Goal: Information Seeking & Learning: Learn about a topic

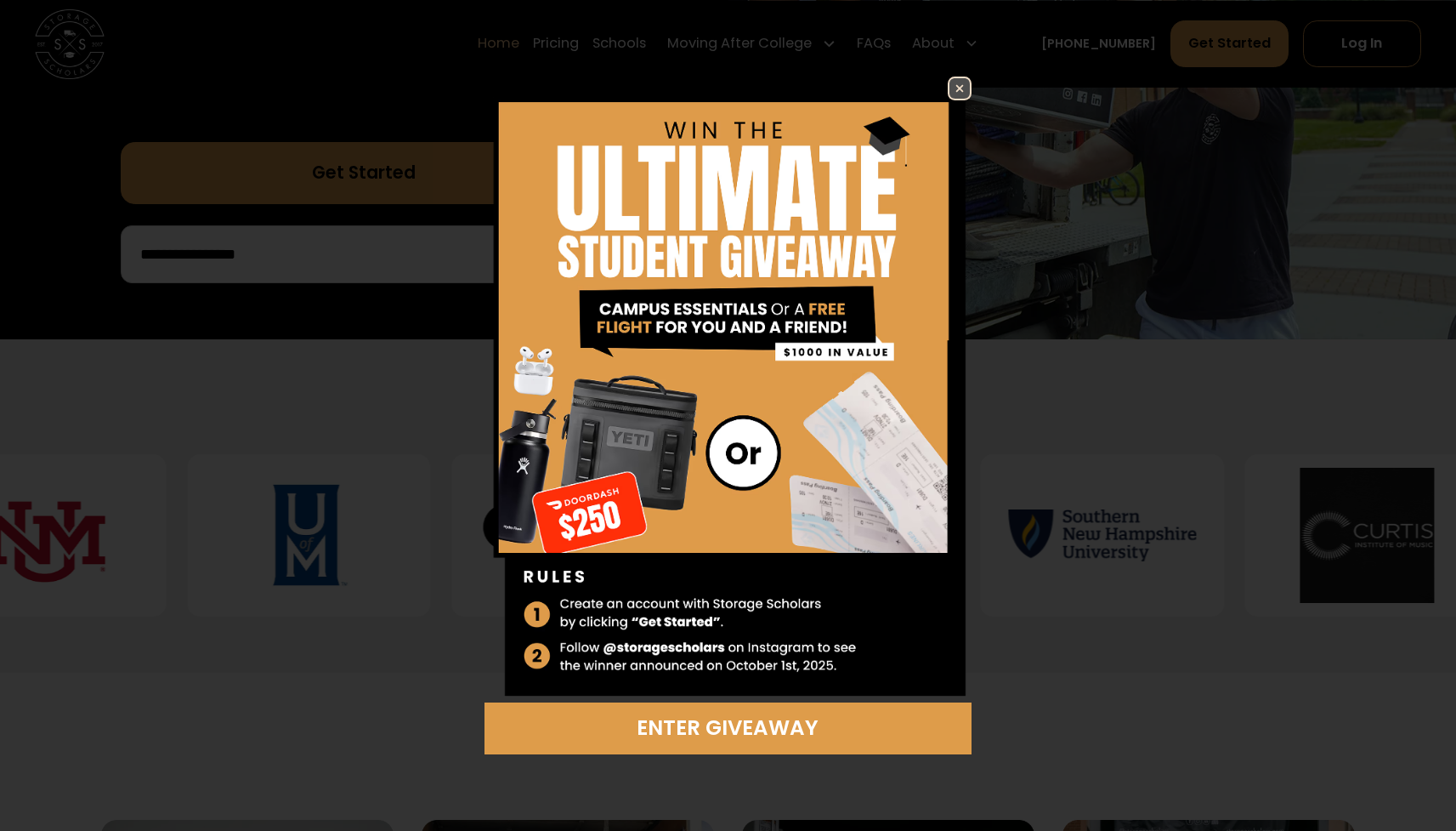
scroll to position [486, 0]
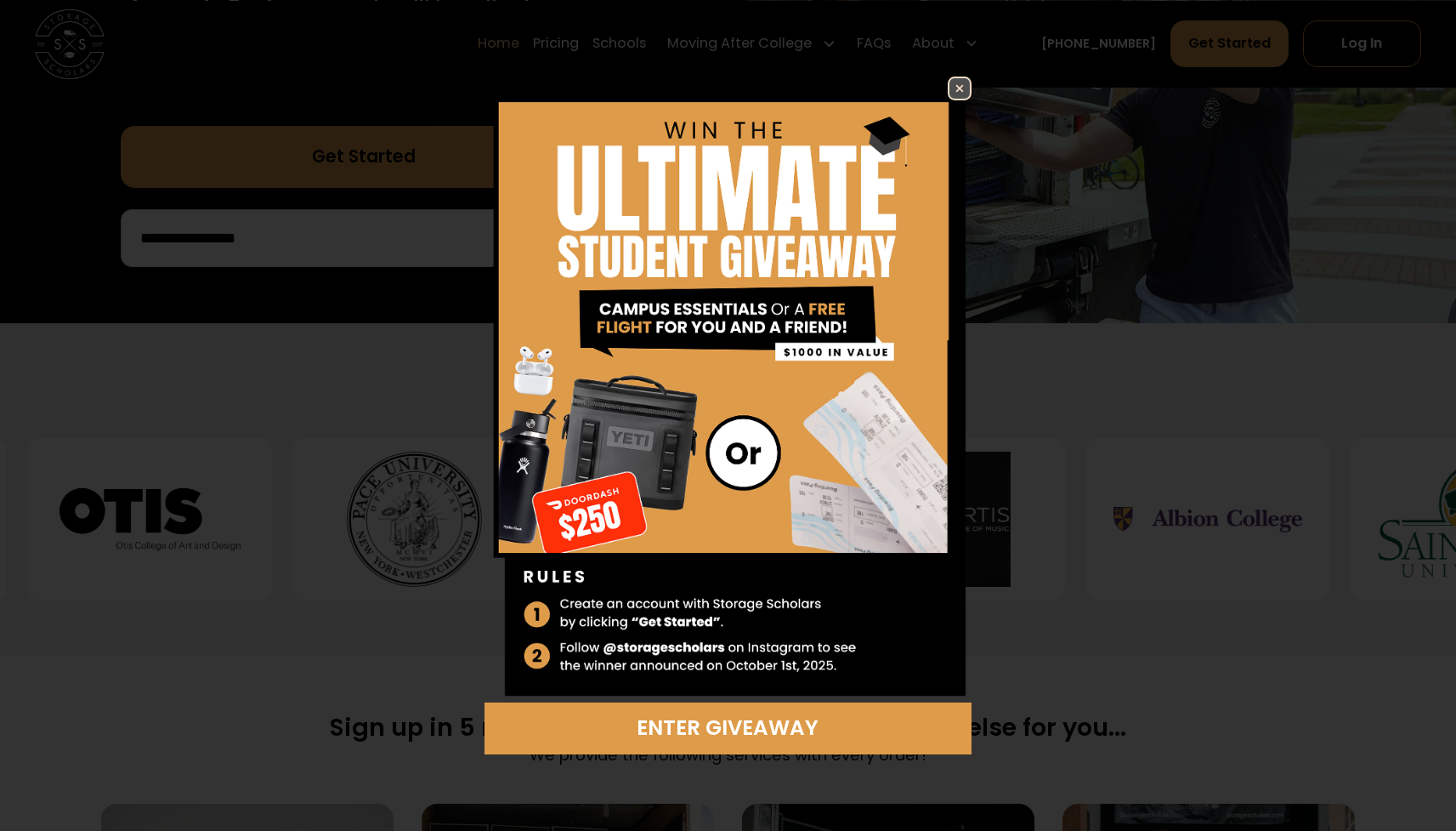
click at [965, 92] on img at bounding box center [959, 88] width 21 height 21
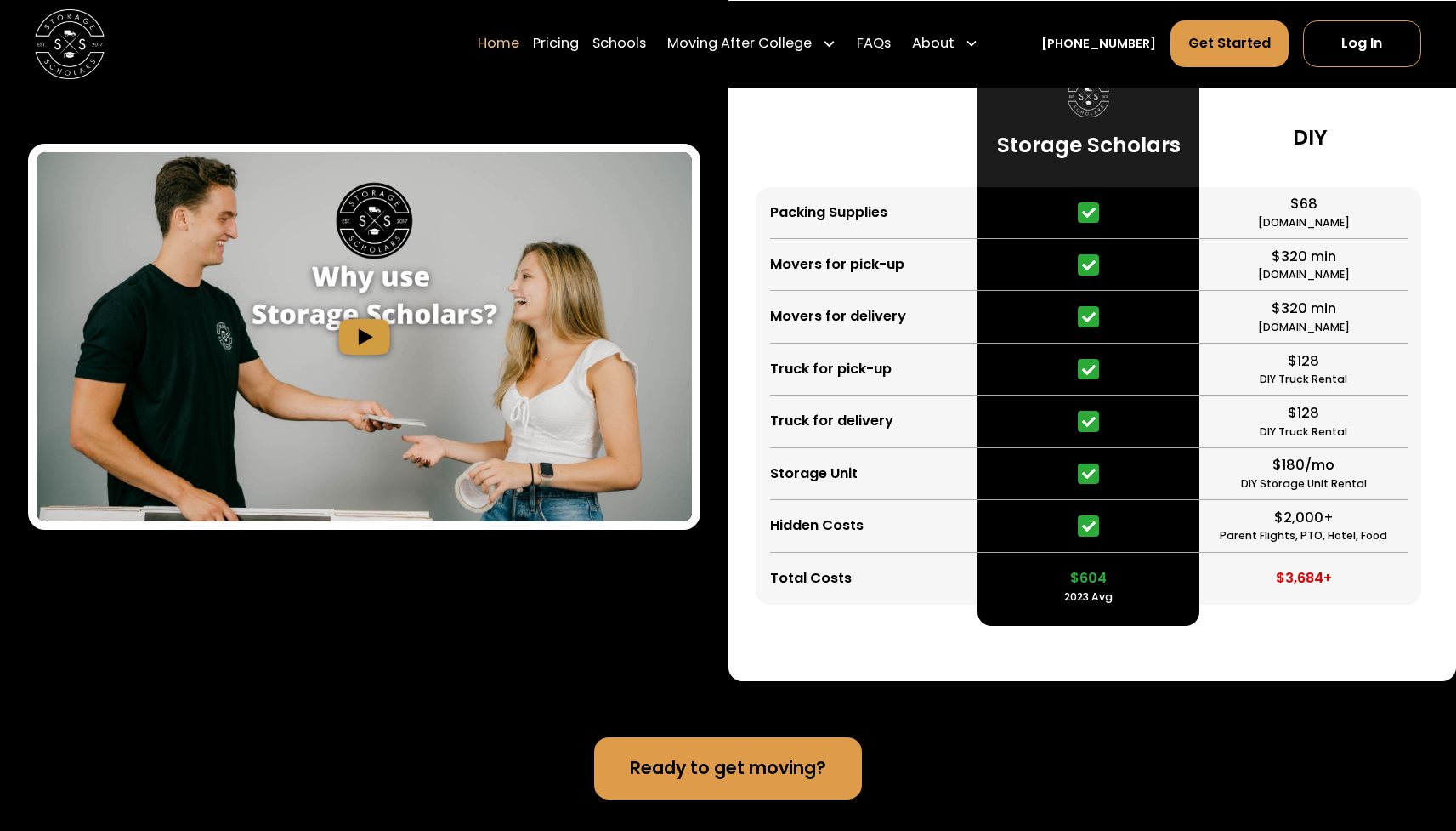
scroll to position [3352, 0]
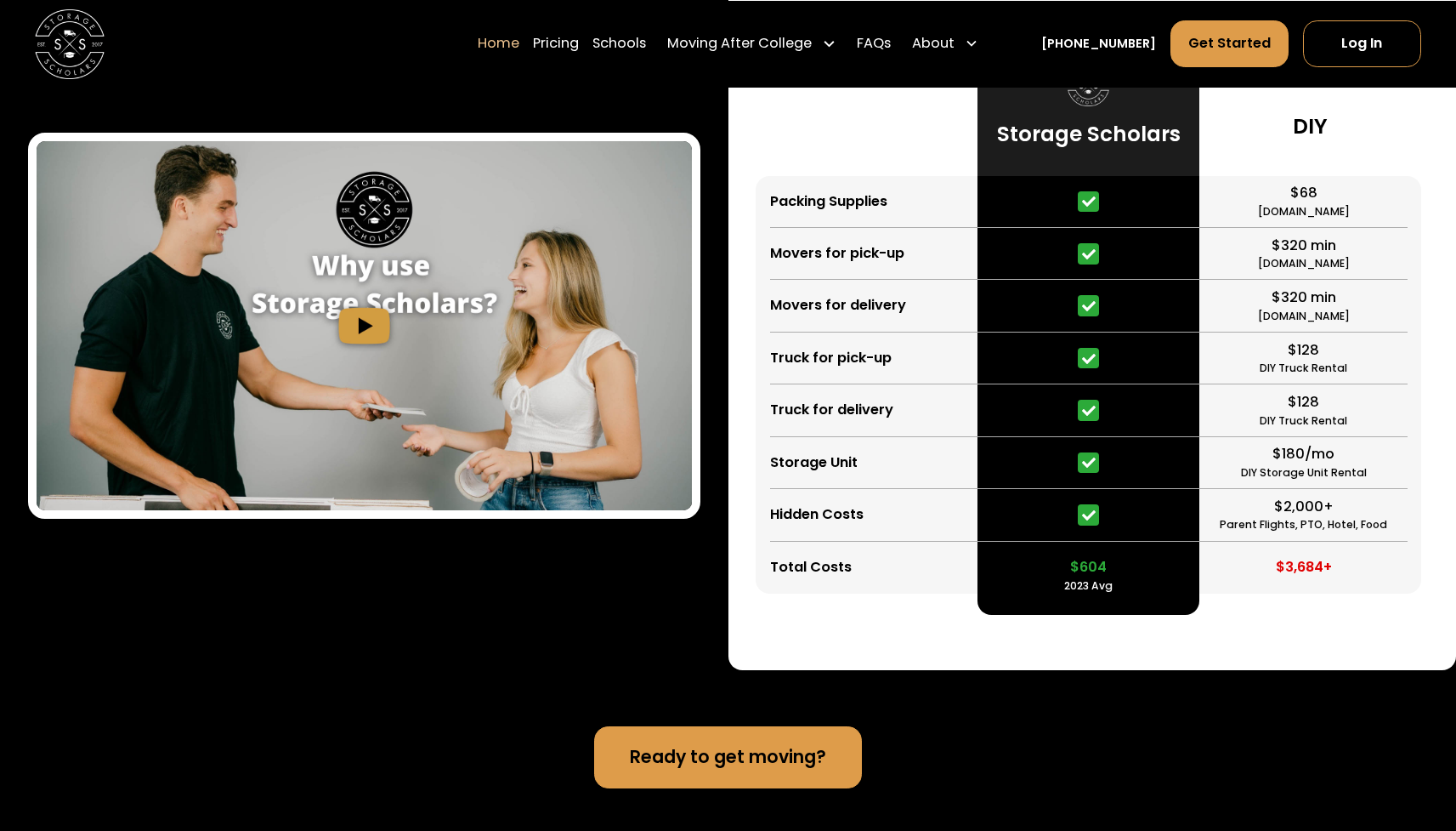
click at [422, 316] on img "open lightbox" at bounding box center [364, 325] width 655 height 369
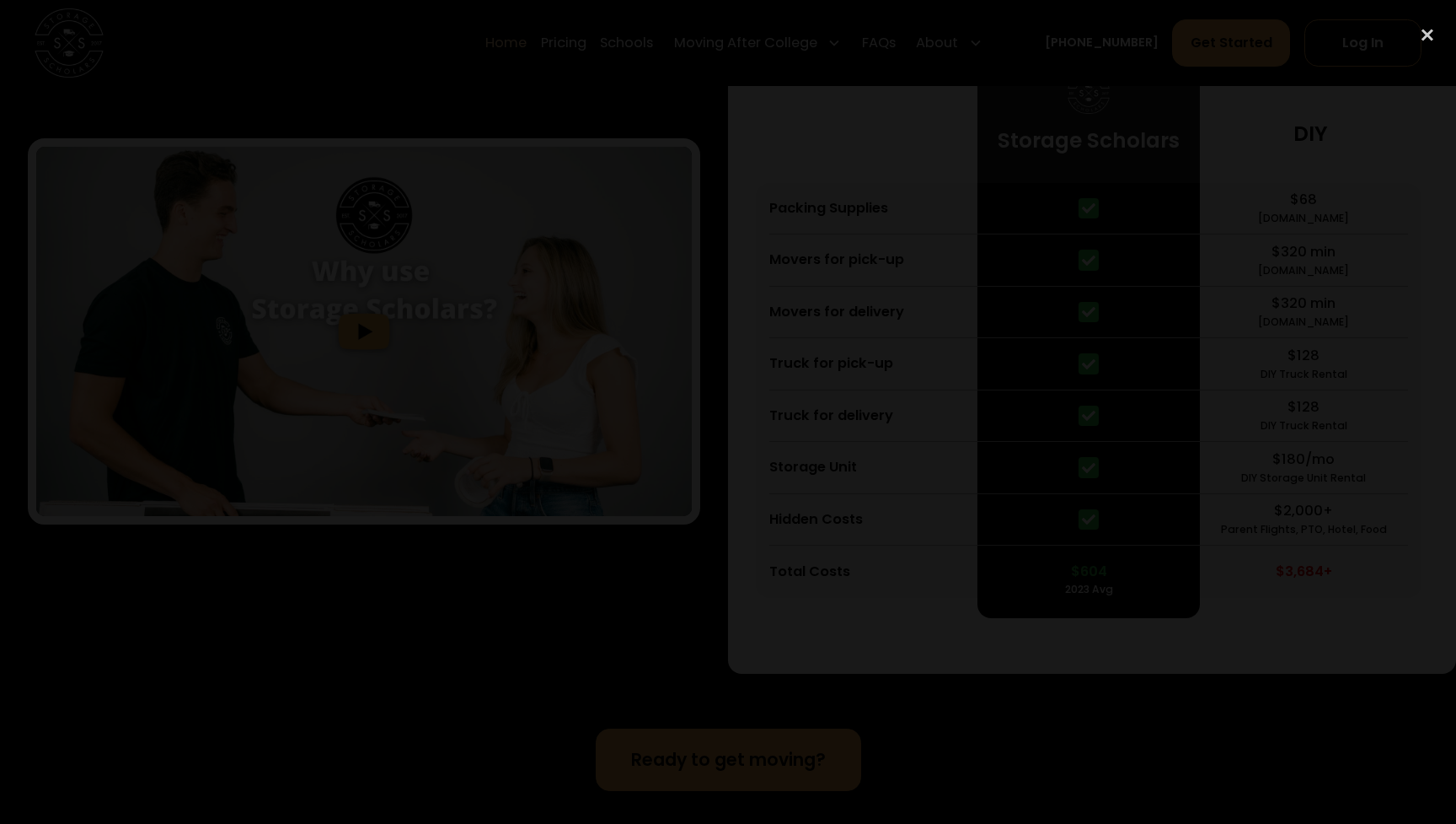
click at [222, 577] on div at bounding box center [728, 412] width 1456 height 791
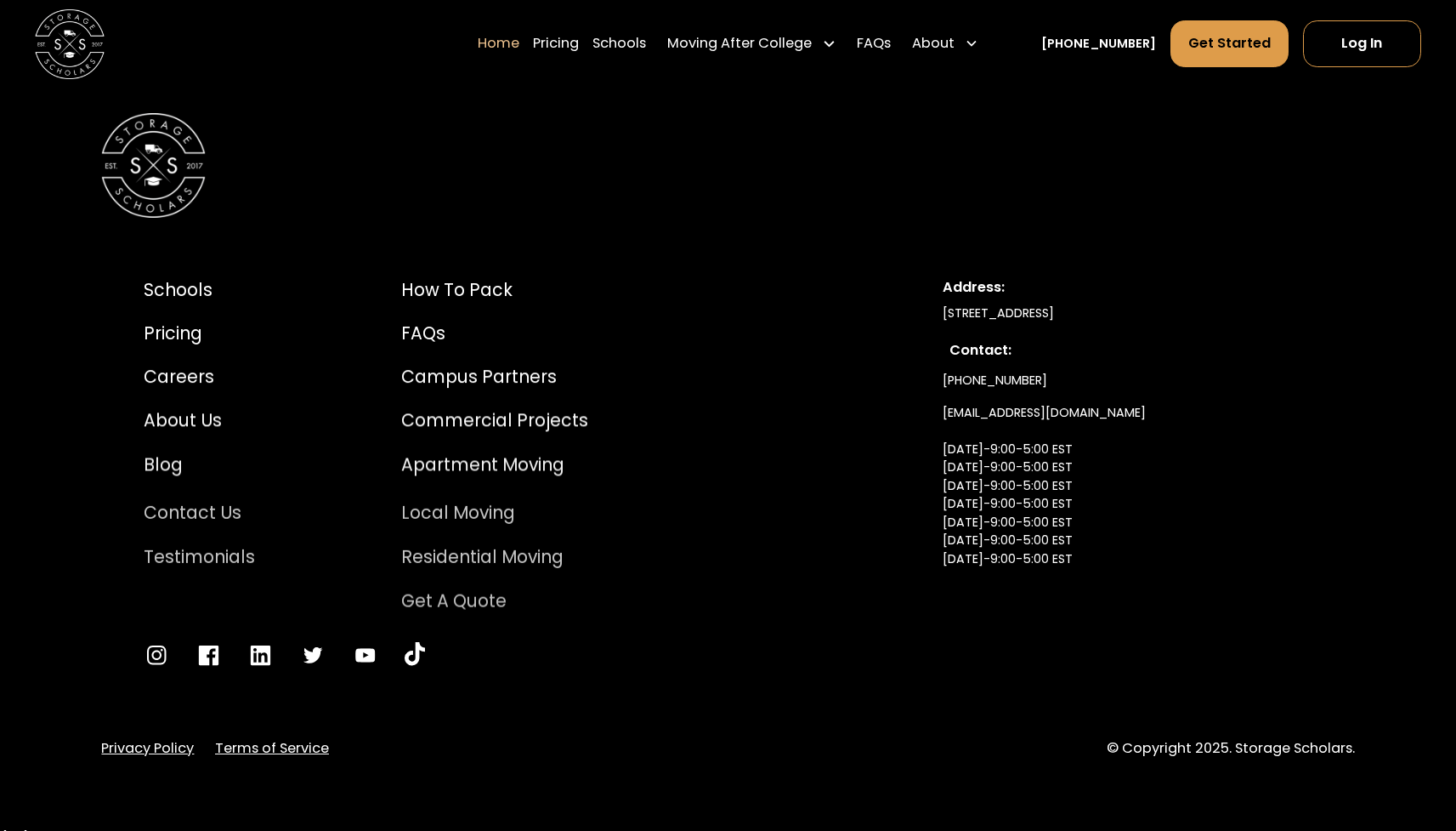
scroll to position [0, 0]
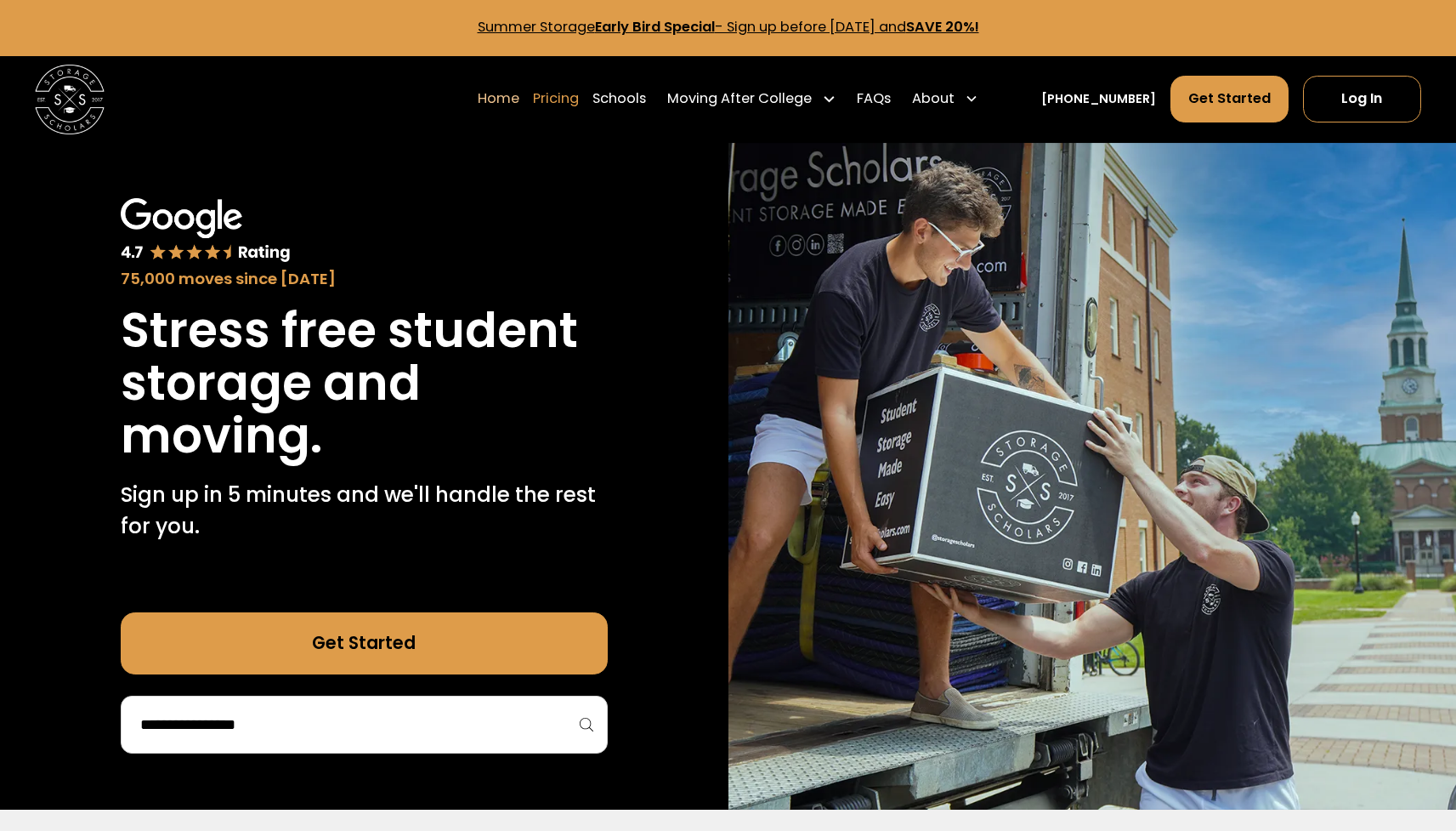
click at [577, 109] on link "Pricing" at bounding box center [555, 99] width 46 height 48
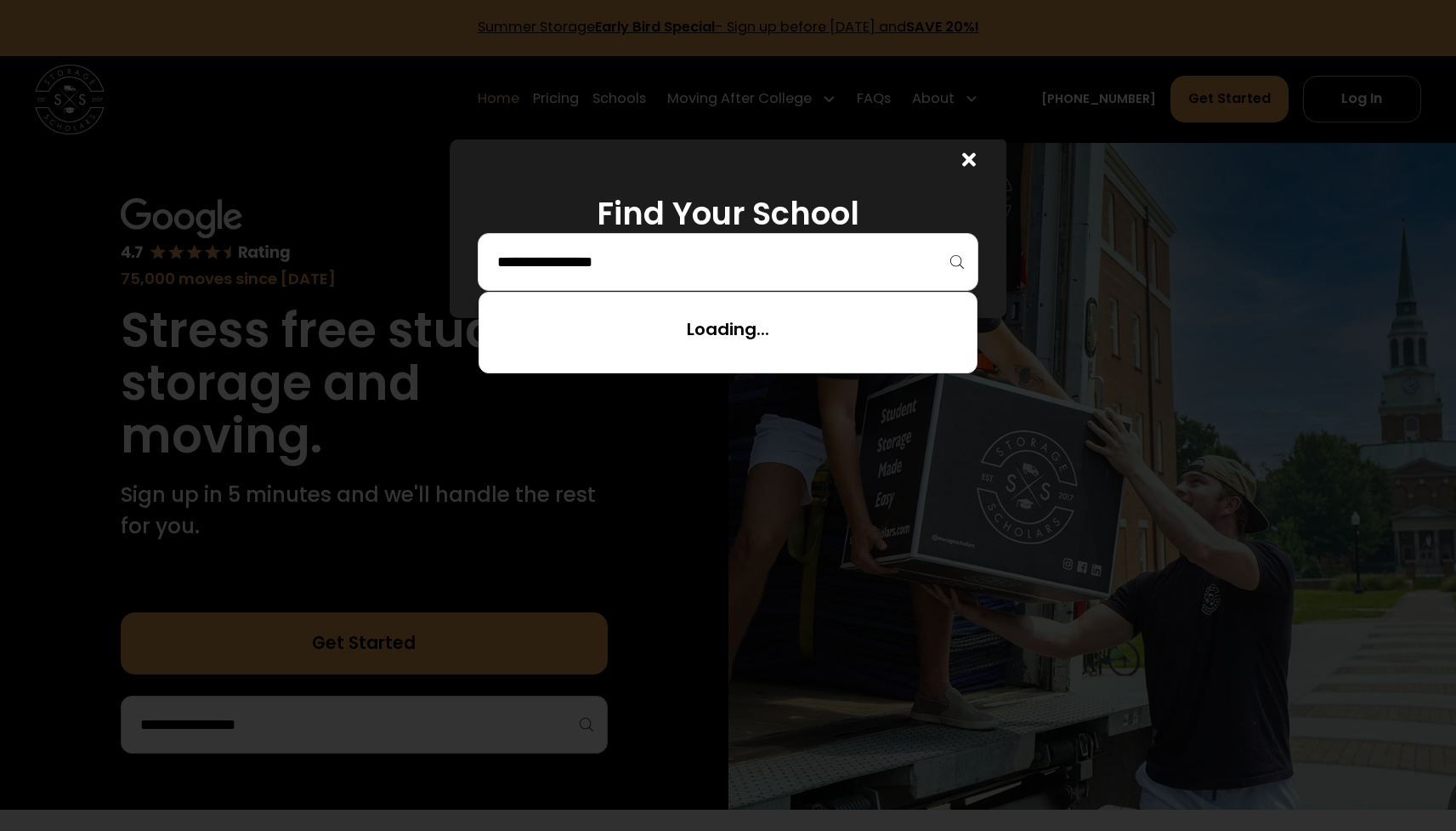
click at [949, 262] on input "search" at bounding box center [728, 262] width 466 height 29
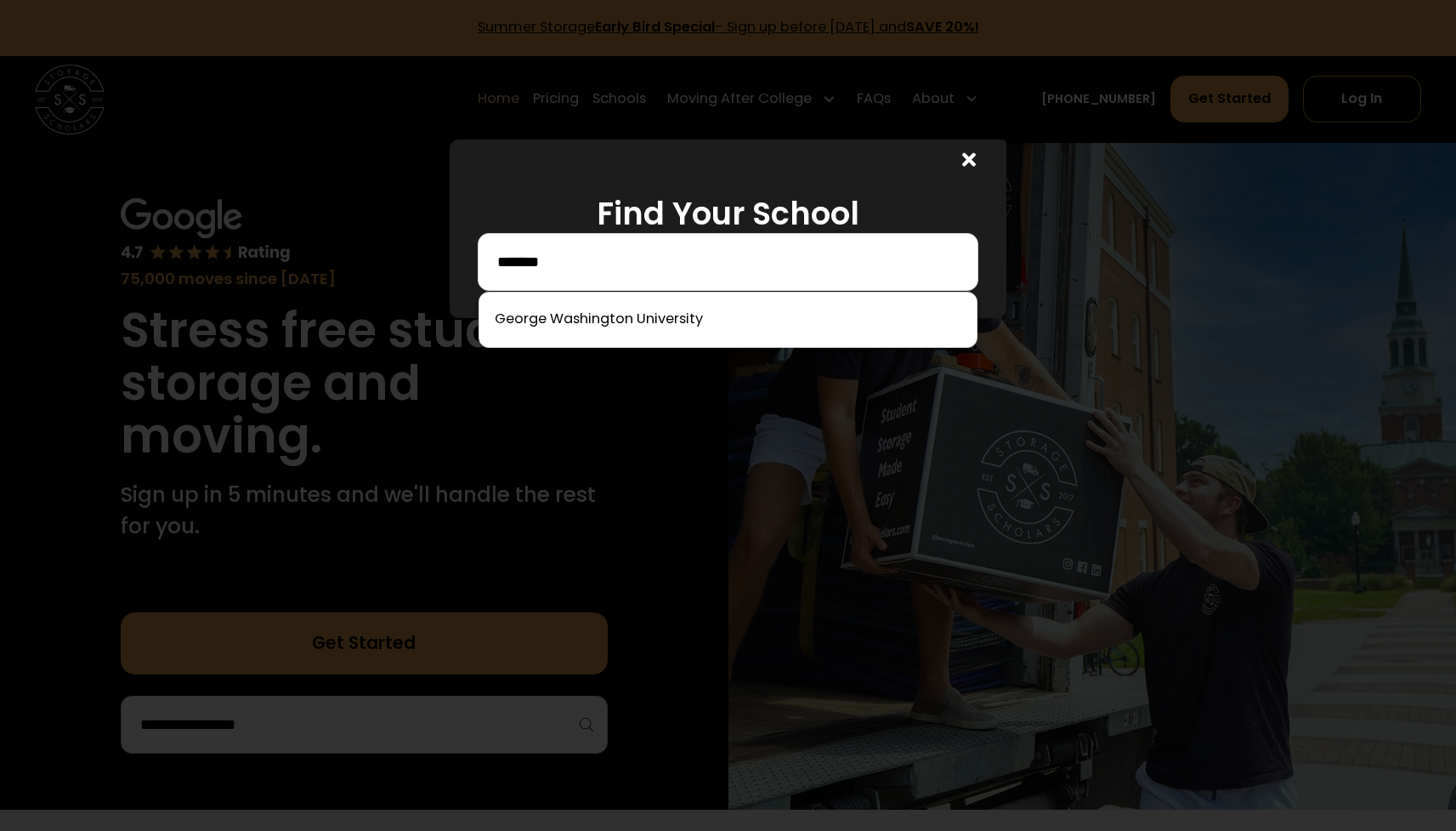
drag, startPoint x: 648, startPoint y: 263, endPoint x: 357, endPoint y: 215, distance: 294.9
click at [357, 215] on div "Find Your School ******" at bounding box center [728, 415] width 1456 height 831
click at [561, 341] on div at bounding box center [728, 320] width 500 height 56
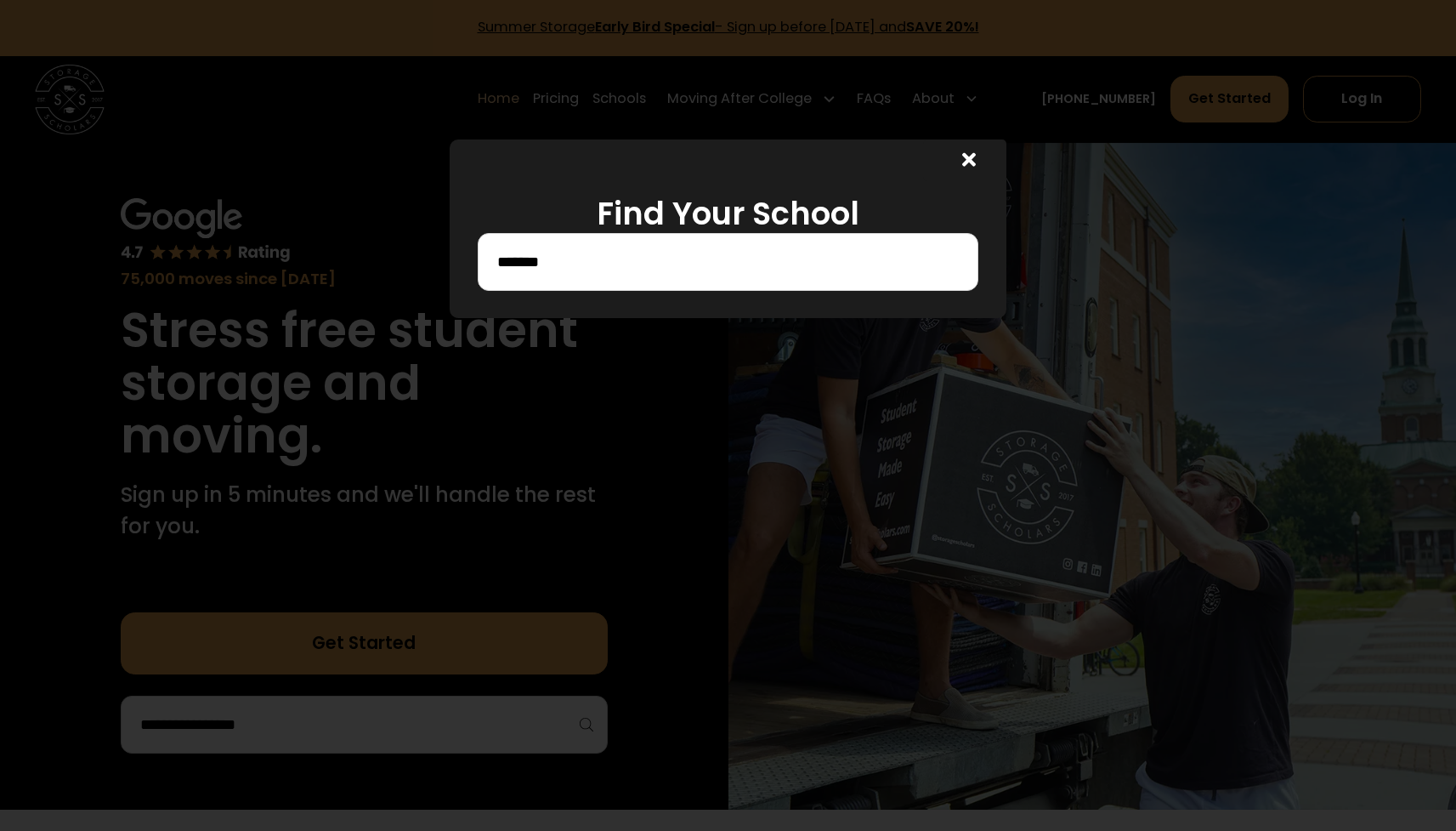
click at [577, 280] on div "******" at bounding box center [728, 262] width 501 height 58
click at [579, 262] on input "******" at bounding box center [728, 262] width 466 height 29
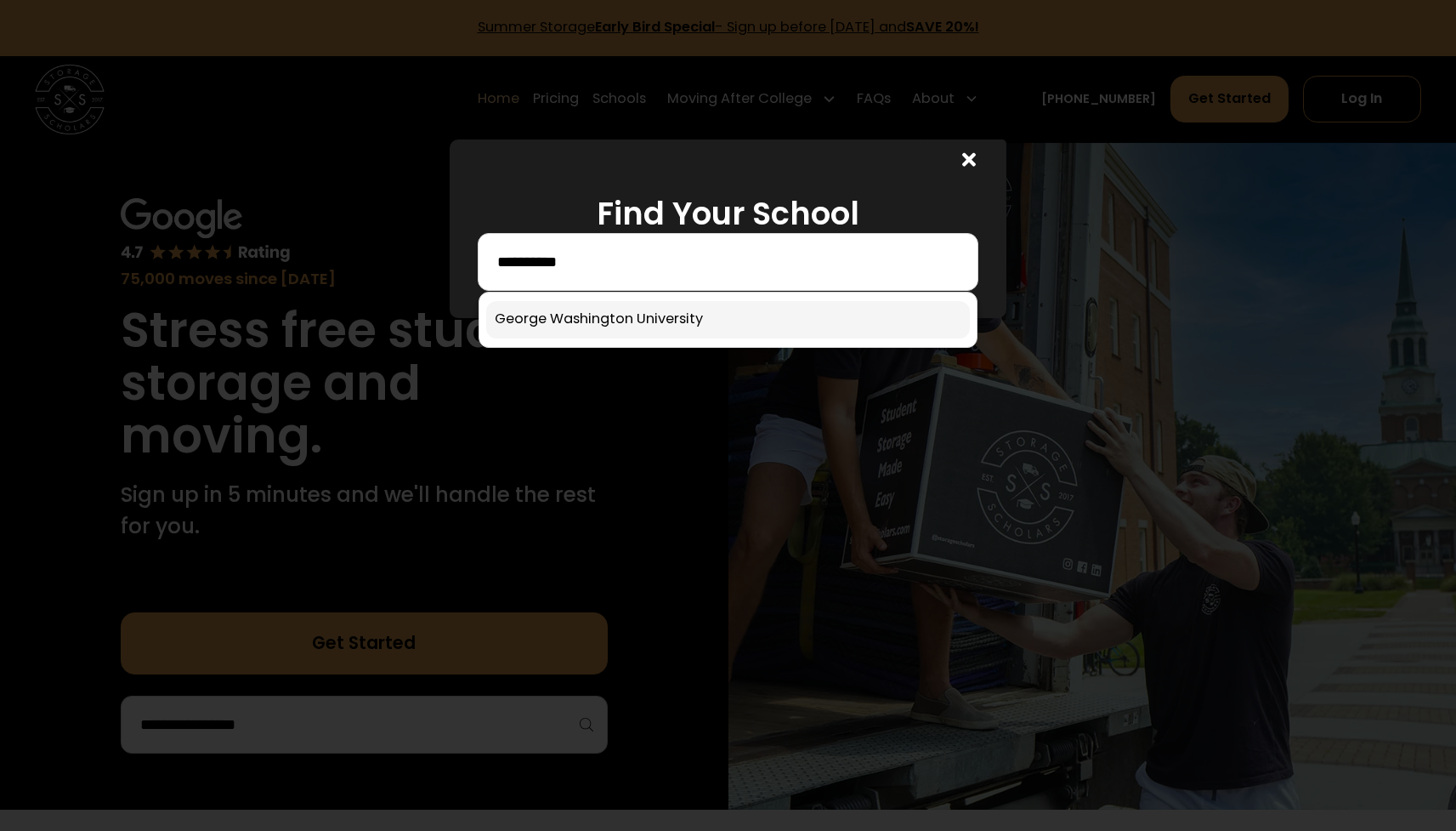
type input "**********"
click at [610, 323] on link at bounding box center [728, 320] width 484 height 37
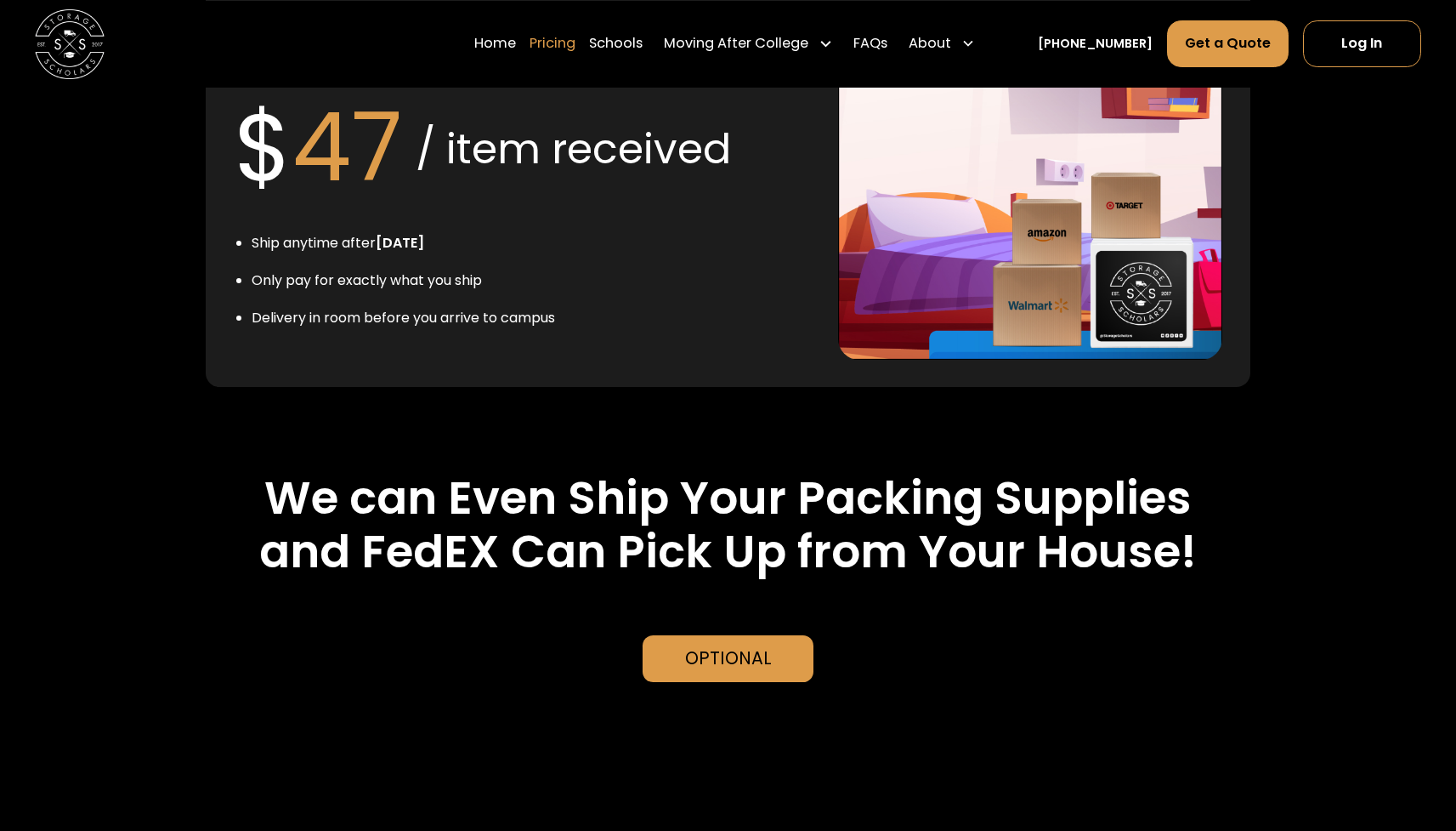
scroll to position [3459, 0]
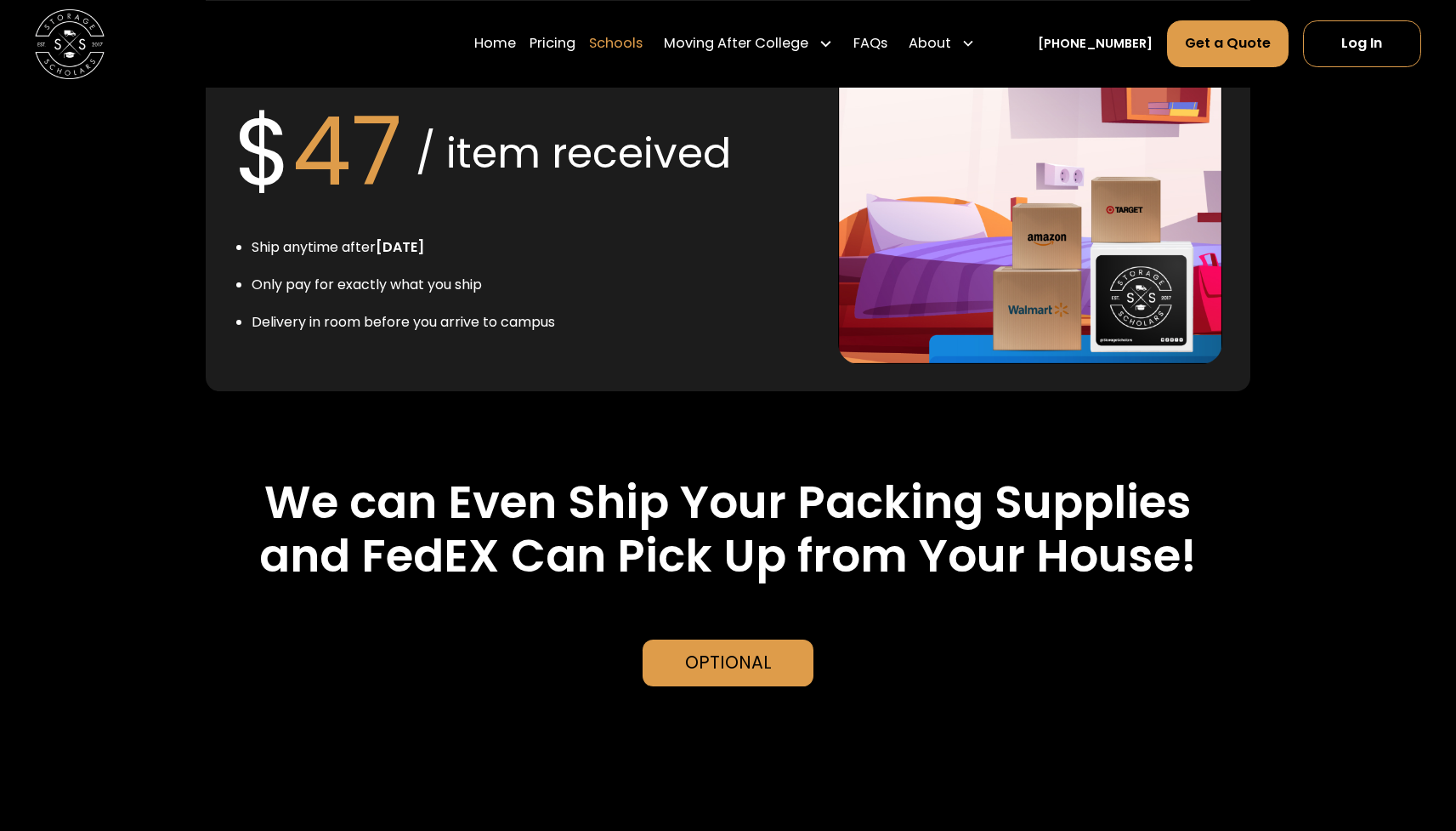
click at [642, 45] on link "Schools" at bounding box center [616, 44] width 54 height 48
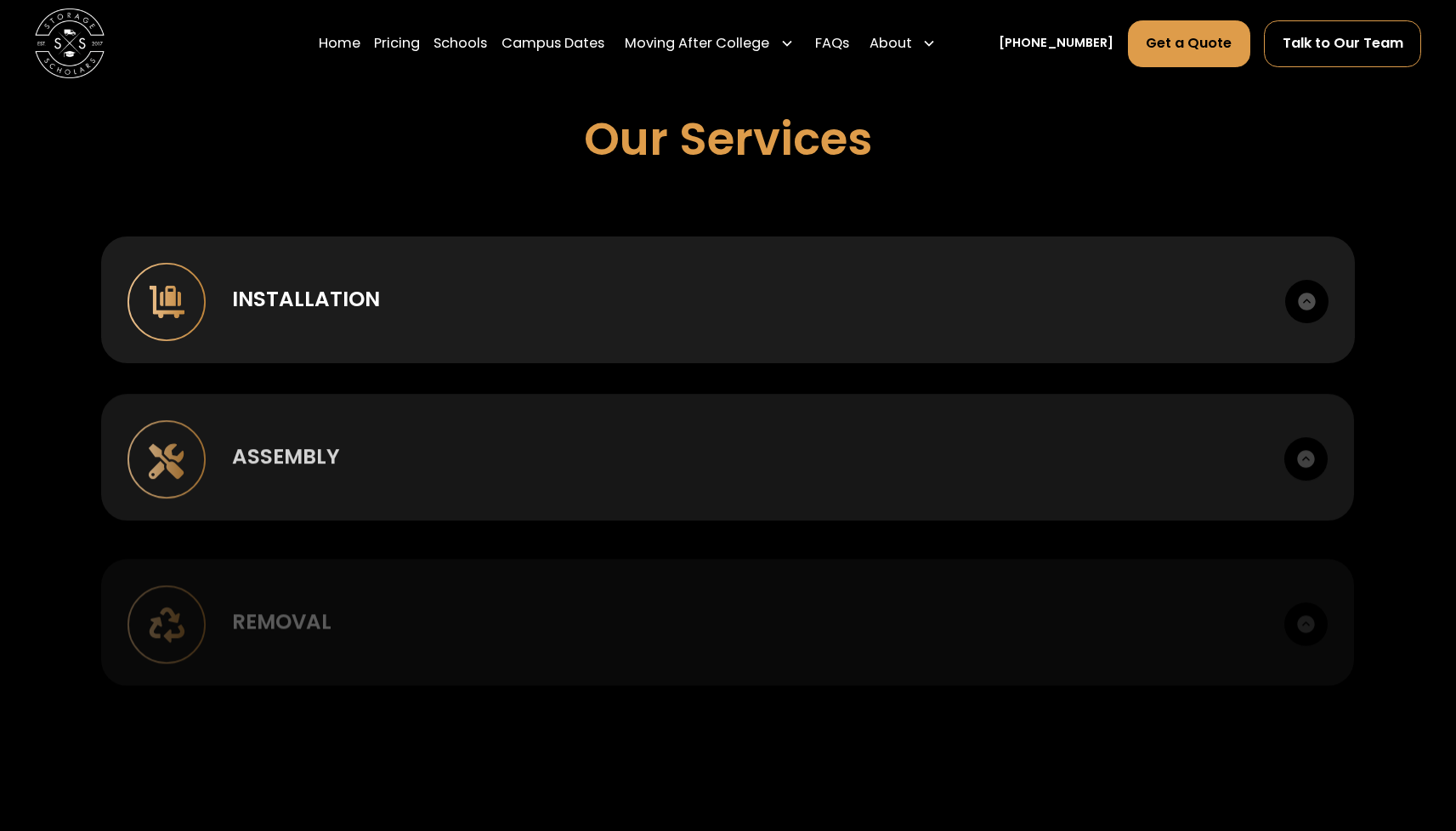
scroll to position [1194, 0]
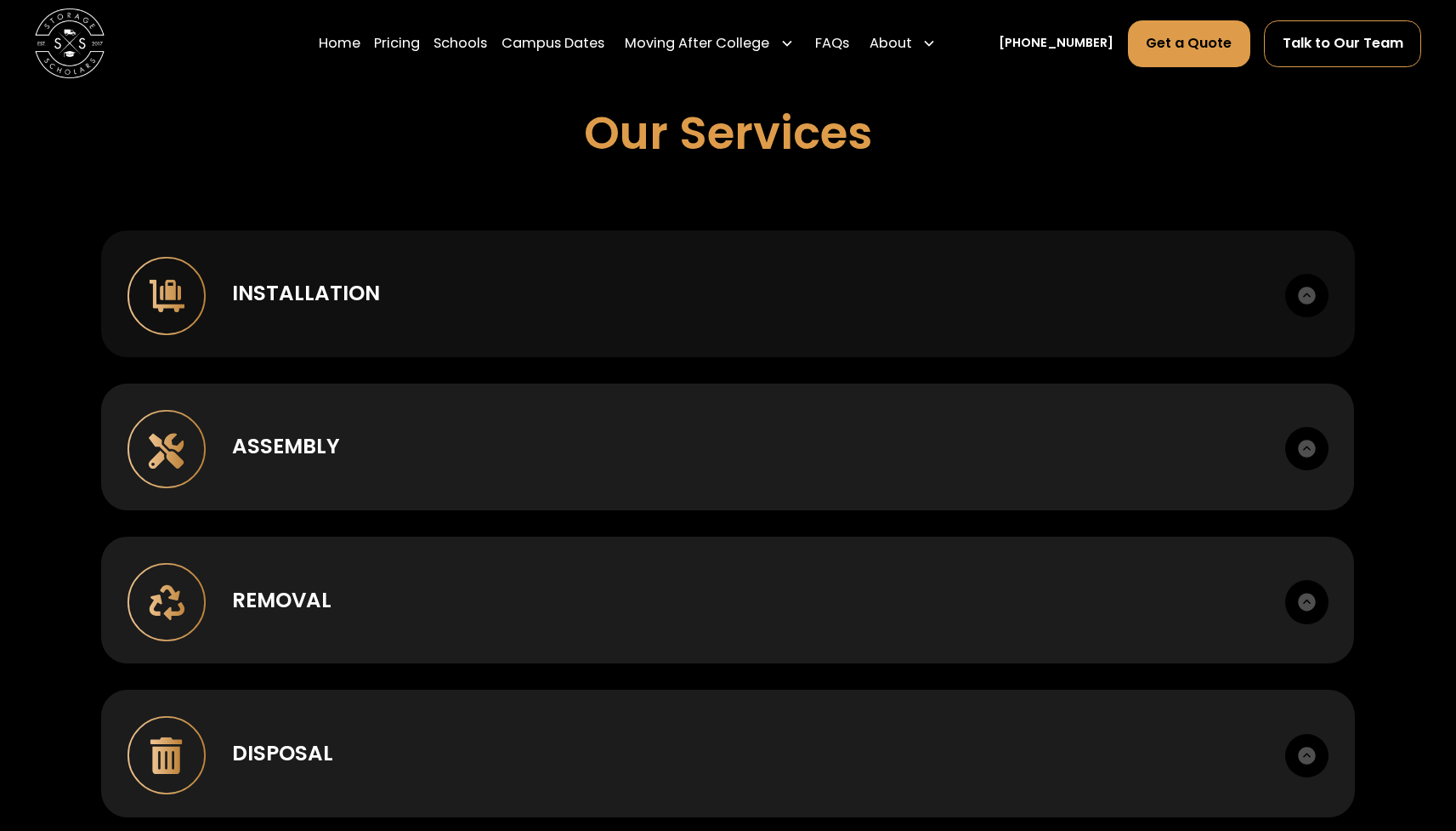
click at [844, 305] on div "Installation" at bounding box center [745, 294] width 1027 height 31
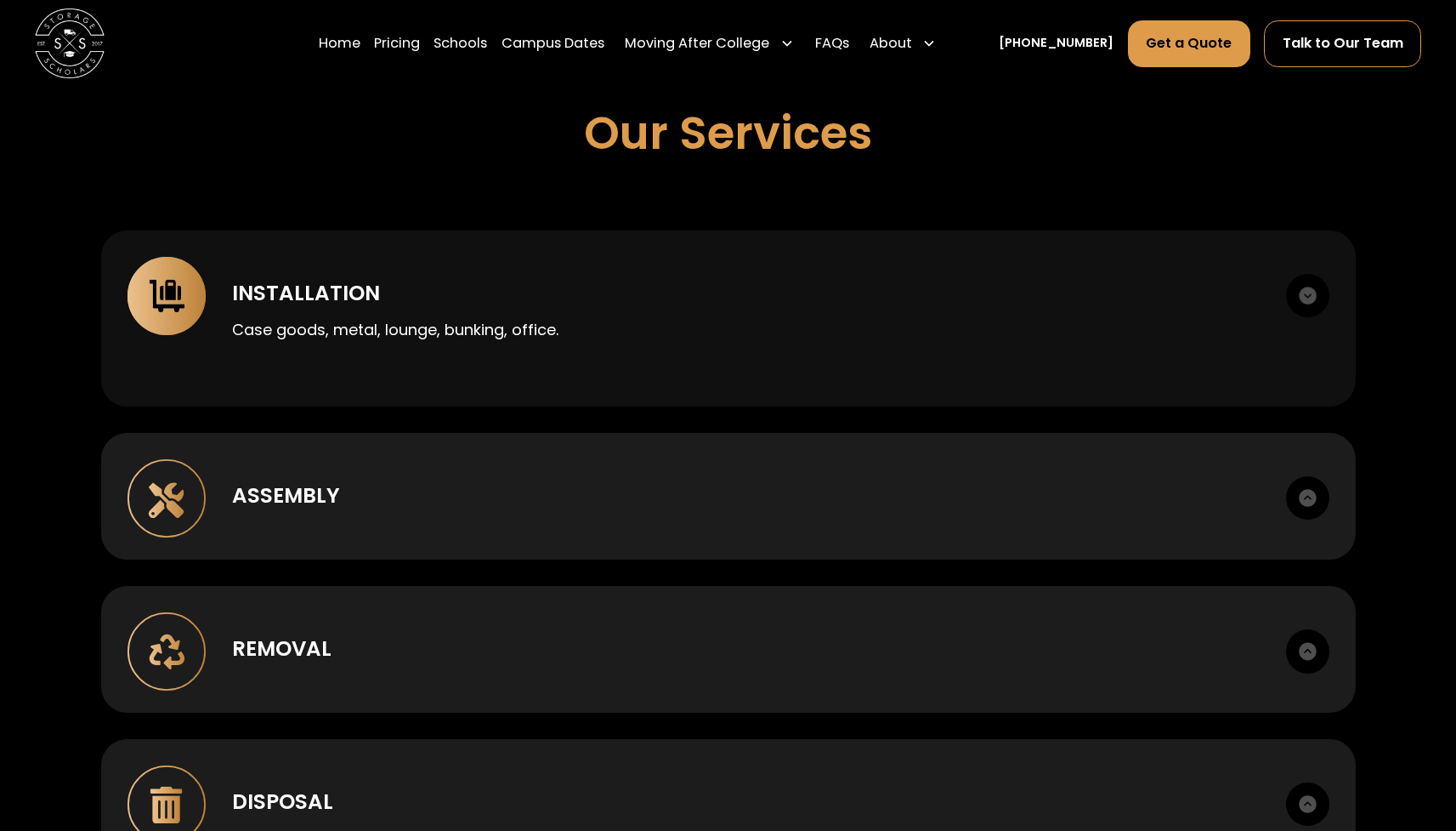
click at [844, 306] on div "Installation" at bounding box center [746, 294] width 1029 height 31
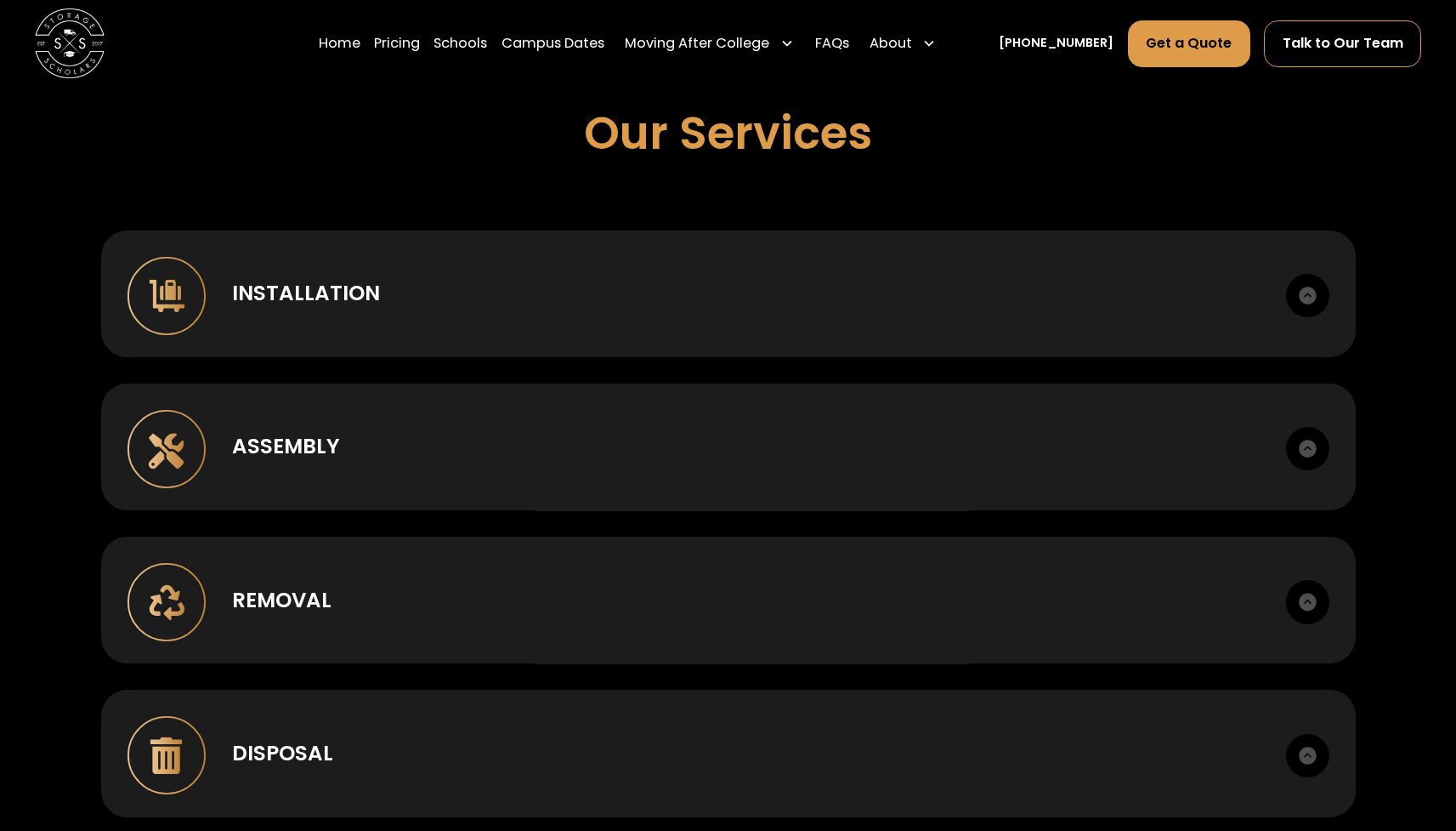
click at [848, 393] on div "Installation Case goods, metal, lounge, bunking, office. Assembly Box to room s…" at bounding box center [727, 829] width 1253 height 1199
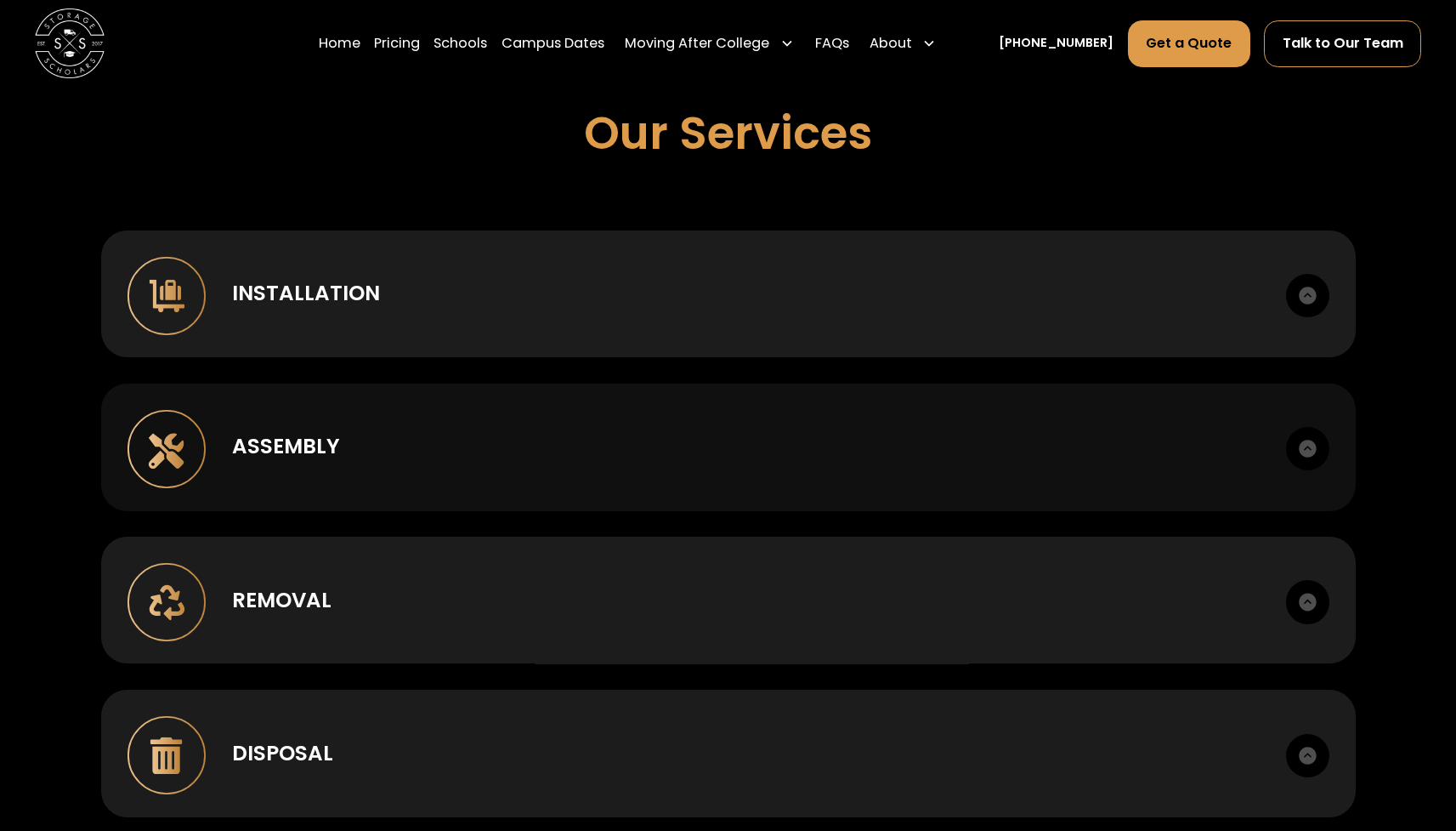
click at [860, 423] on div "Assembly Box to room setup. Hardware management." at bounding box center [728, 447] width 1254 height 127
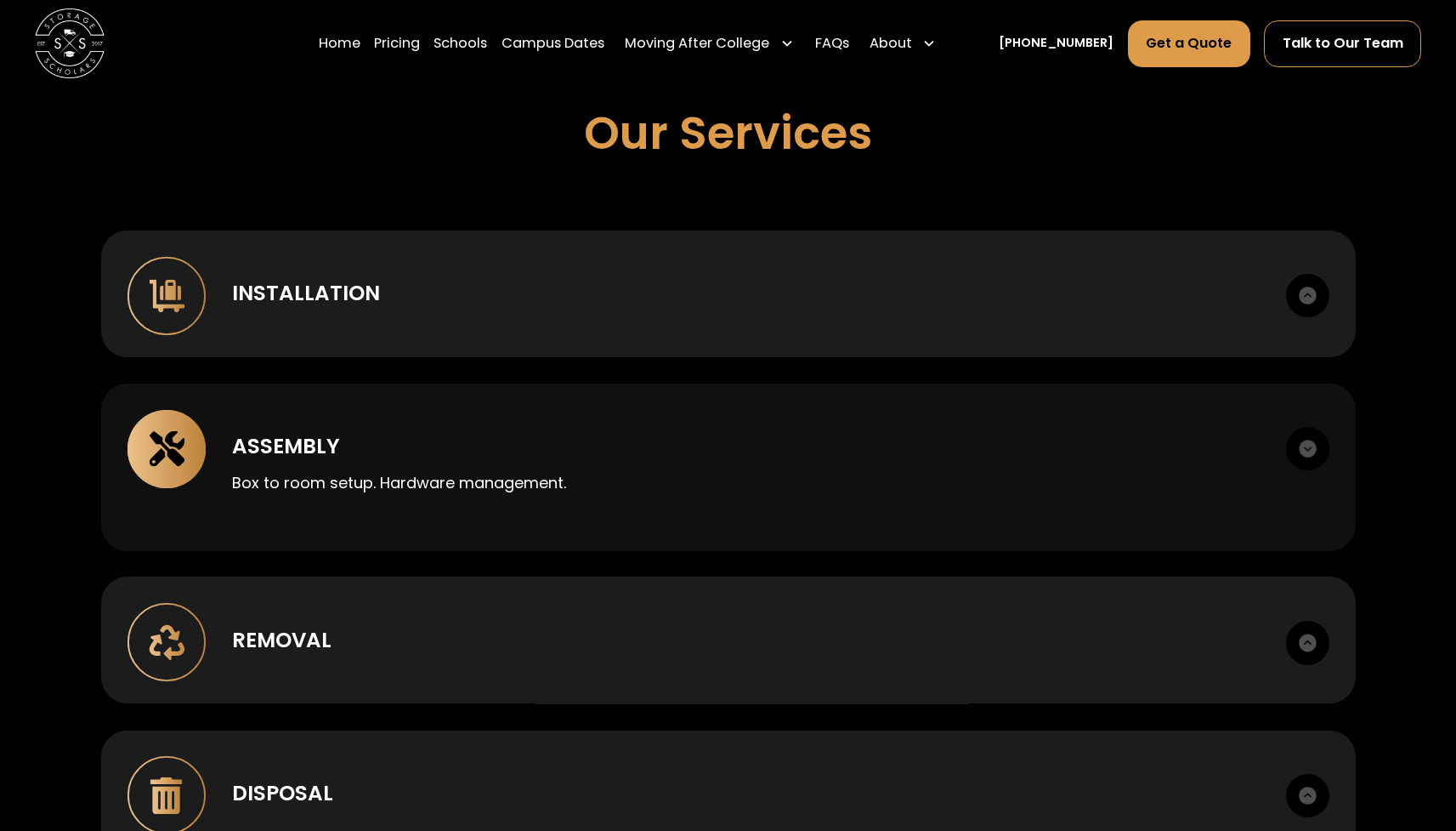
click at [864, 440] on div "Assembly Box to room setup. Hardware management." at bounding box center [728, 468] width 1254 height 168
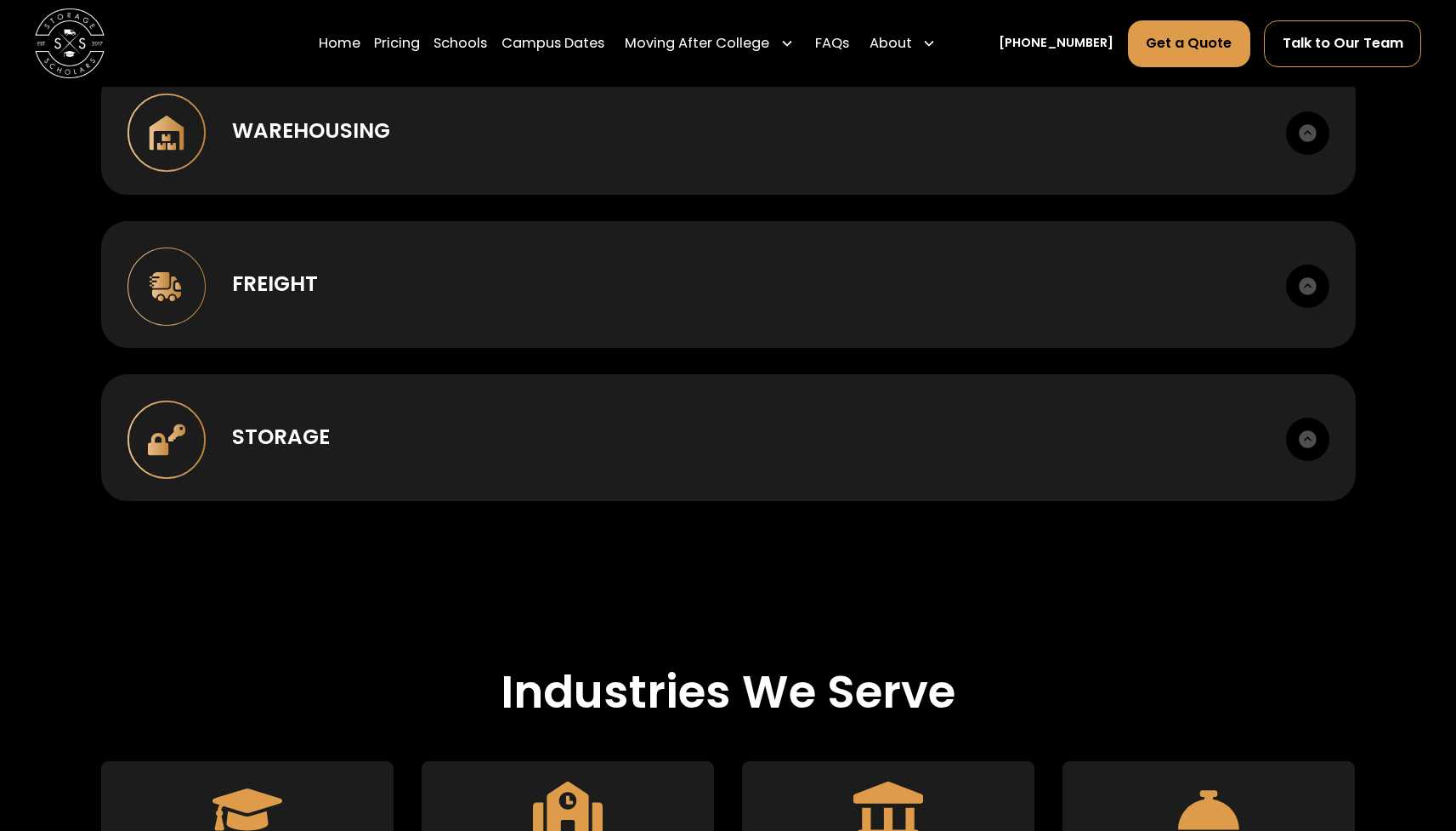
scroll to position [2197, 0]
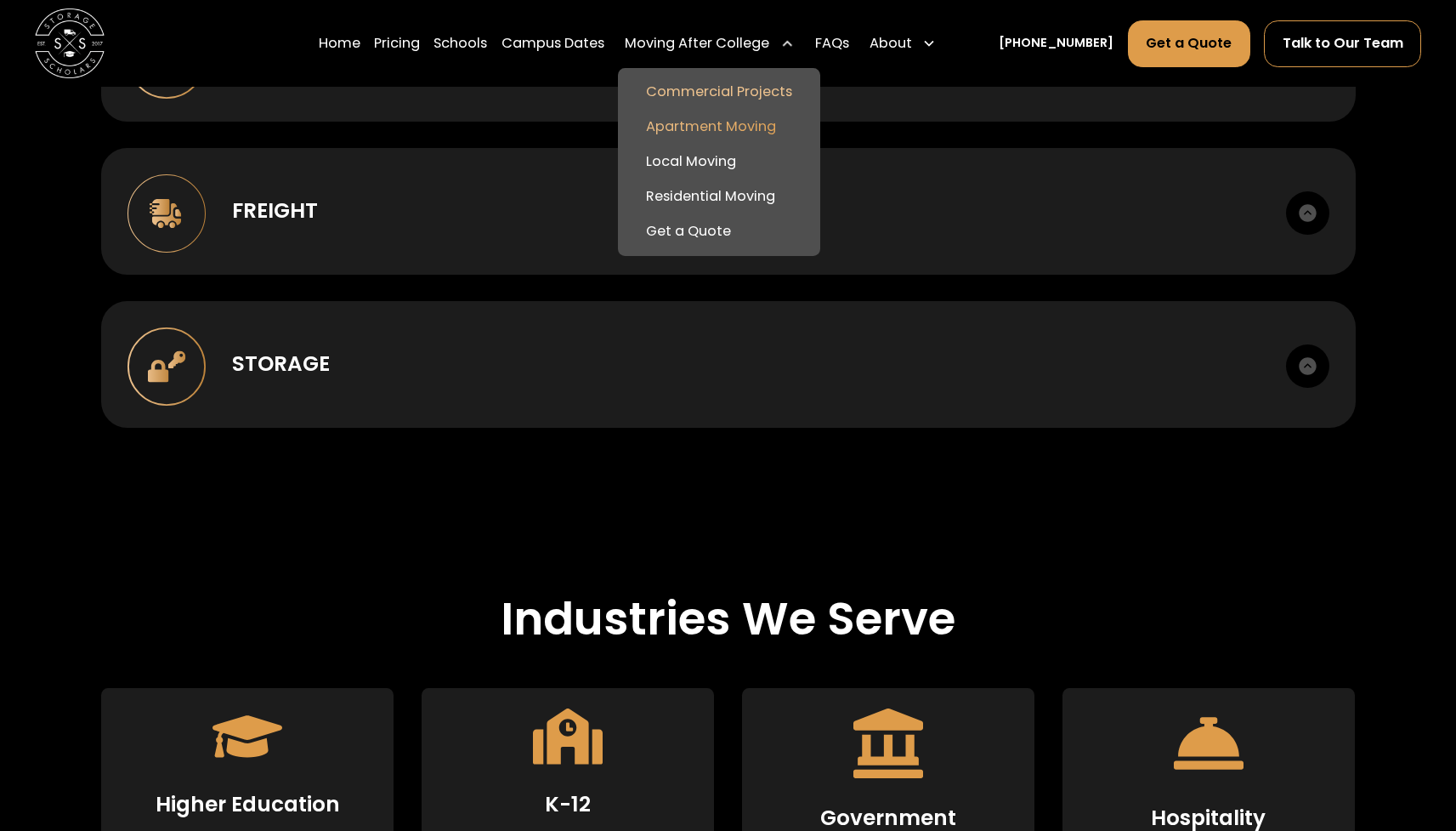
click at [717, 122] on link "Apartment Moving" at bounding box center [718, 127] width 188 height 35
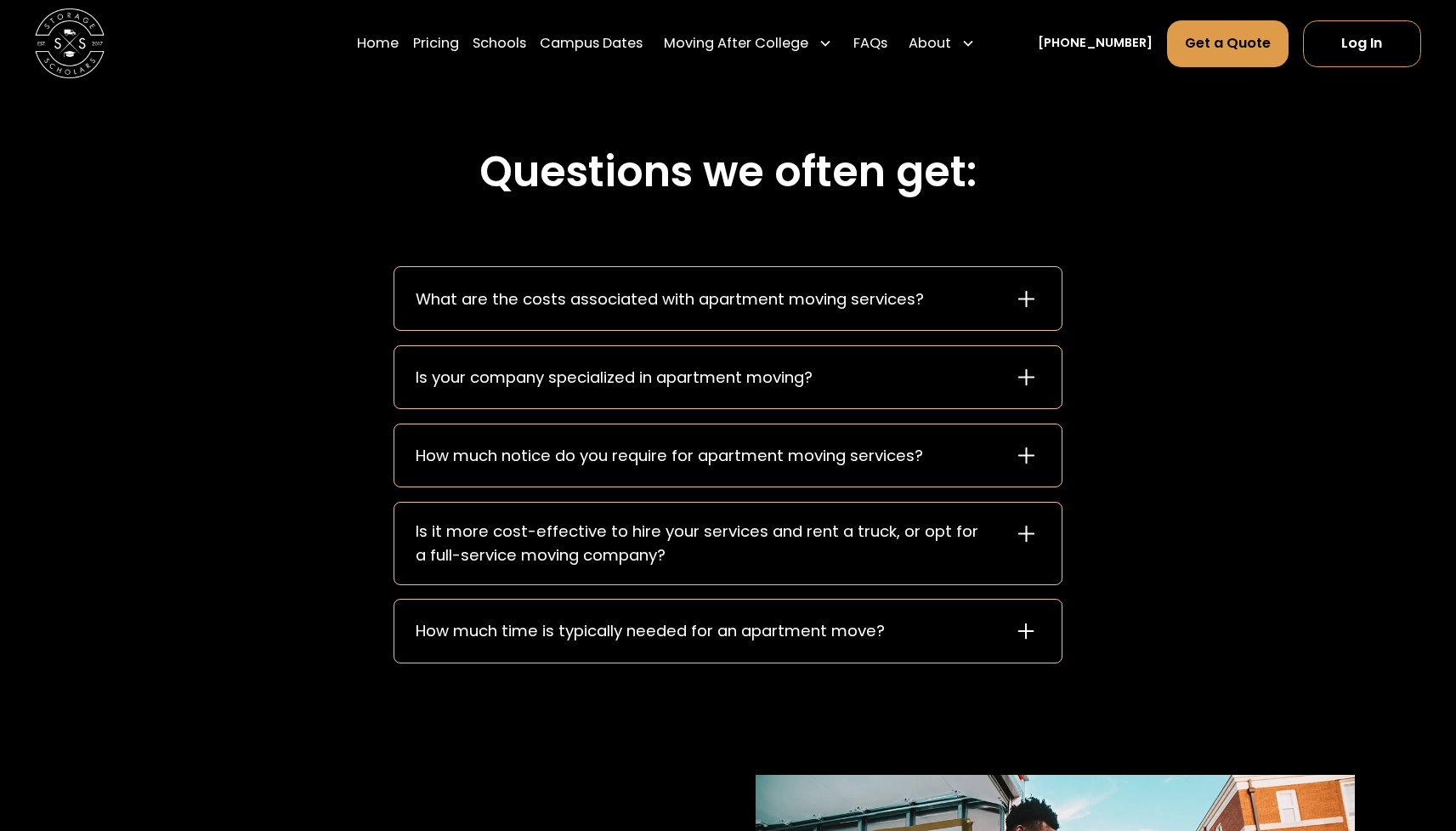
scroll to position [2439, 0]
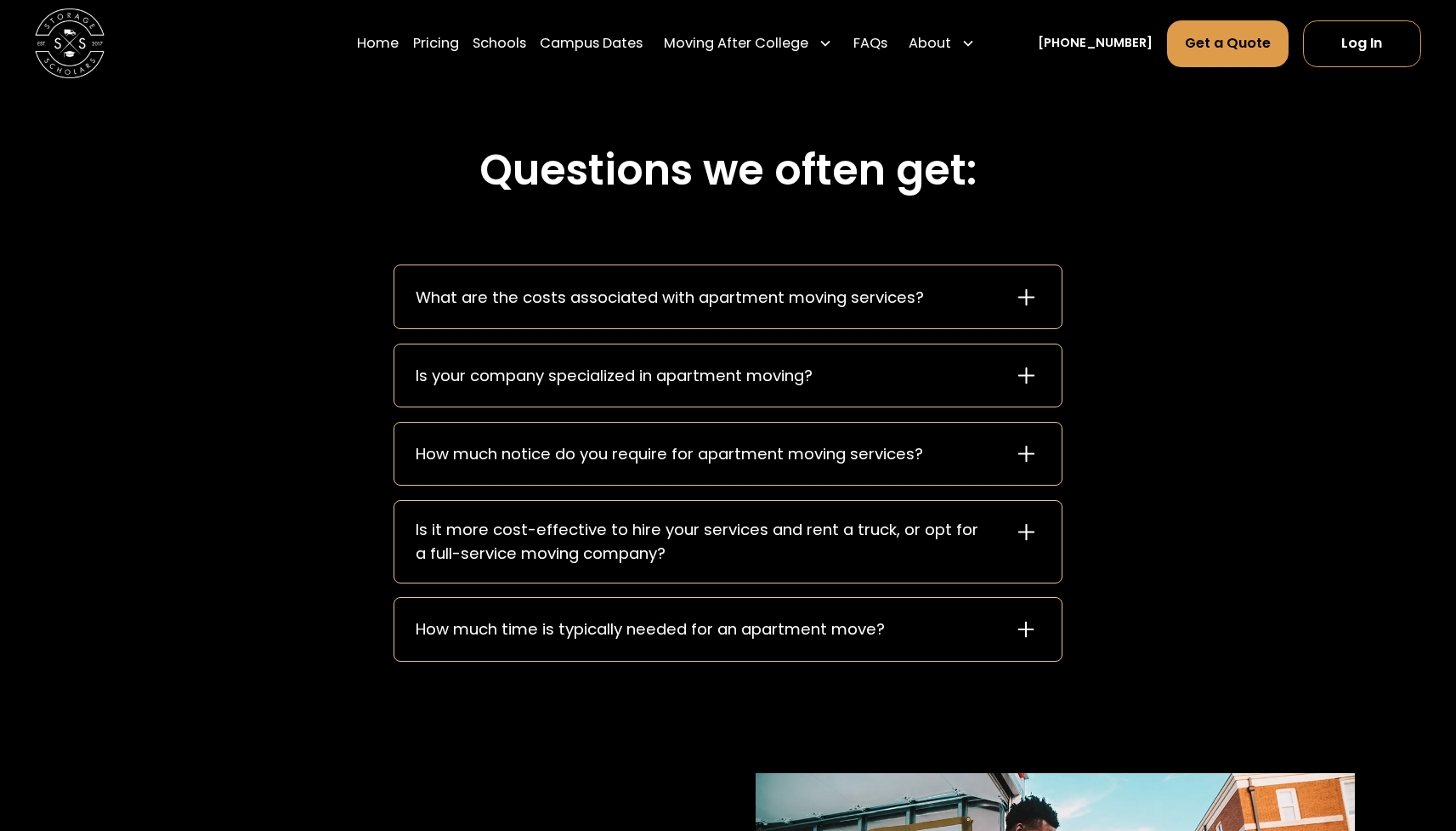
click at [1013, 309] on icon at bounding box center [1026, 296] width 28 height 28
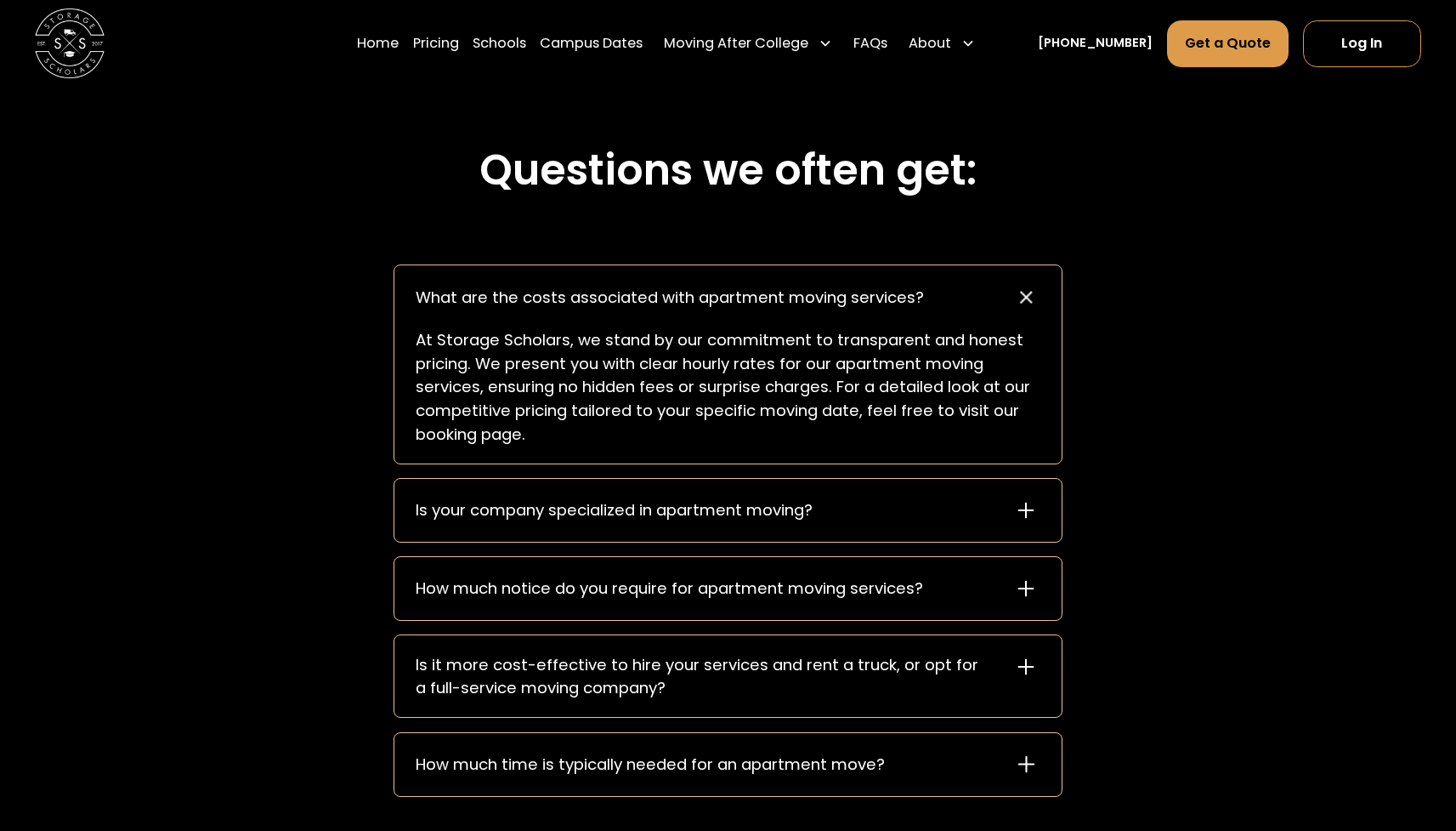
click at [1013, 309] on div "What are the costs associated with apartment moving services?" at bounding box center [727, 296] width 666 height 62
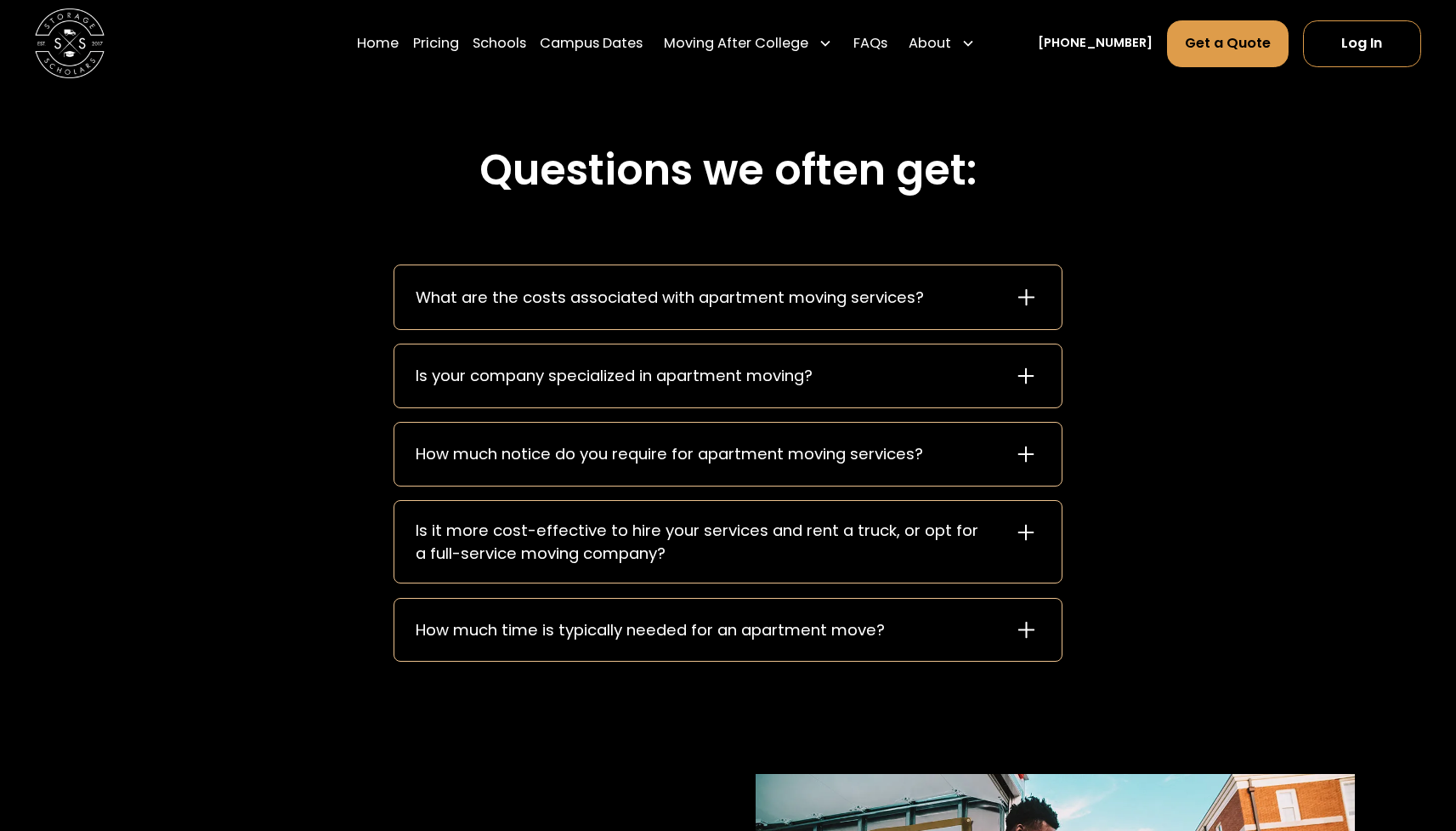
click at [1013, 309] on icon at bounding box center [1026, 296] width 28 height 28
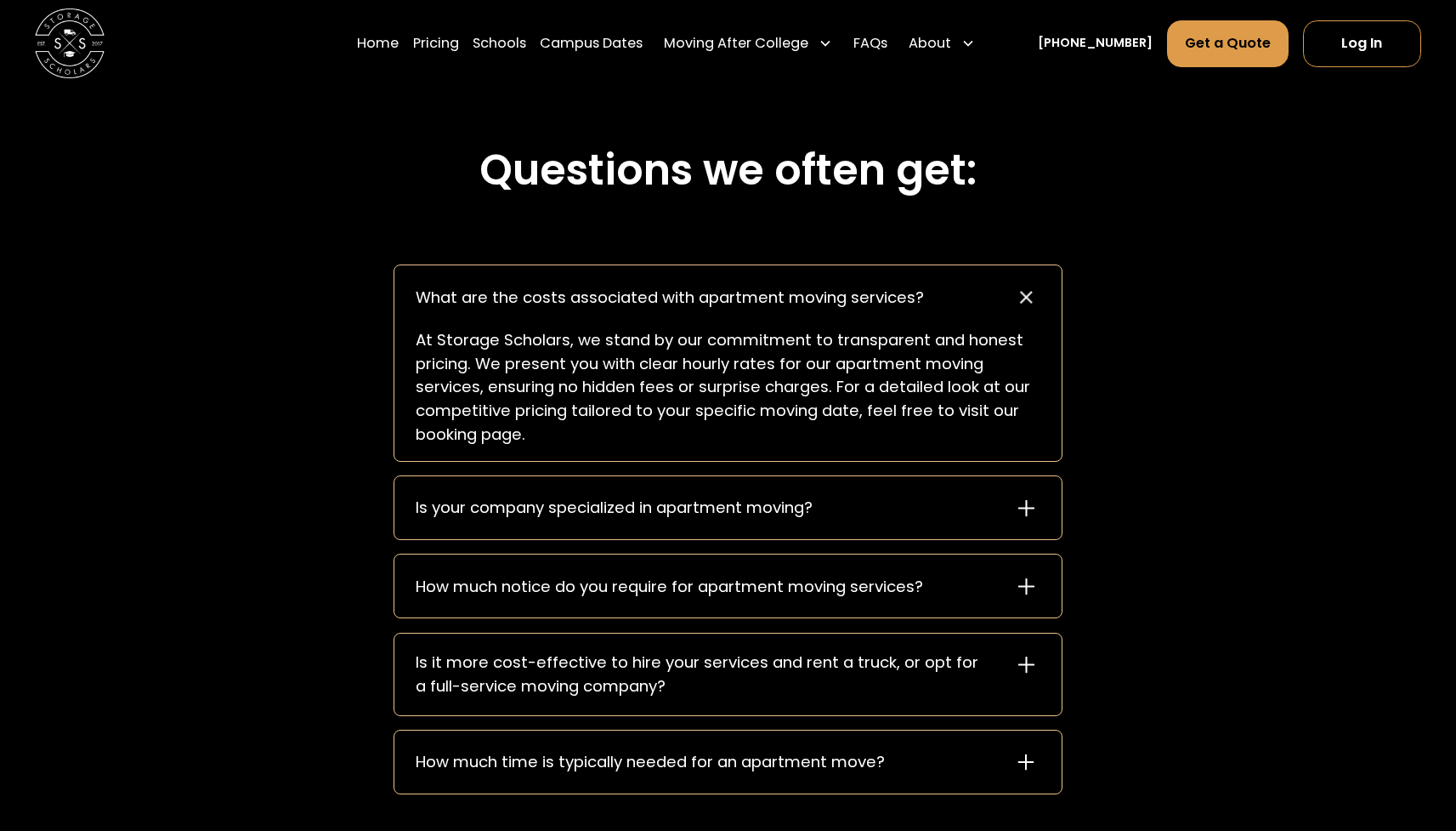
click at [1013, 309] on div "What are the costs associated with apartment moving services?" at bounding box center [727, 296] width 666 height 62
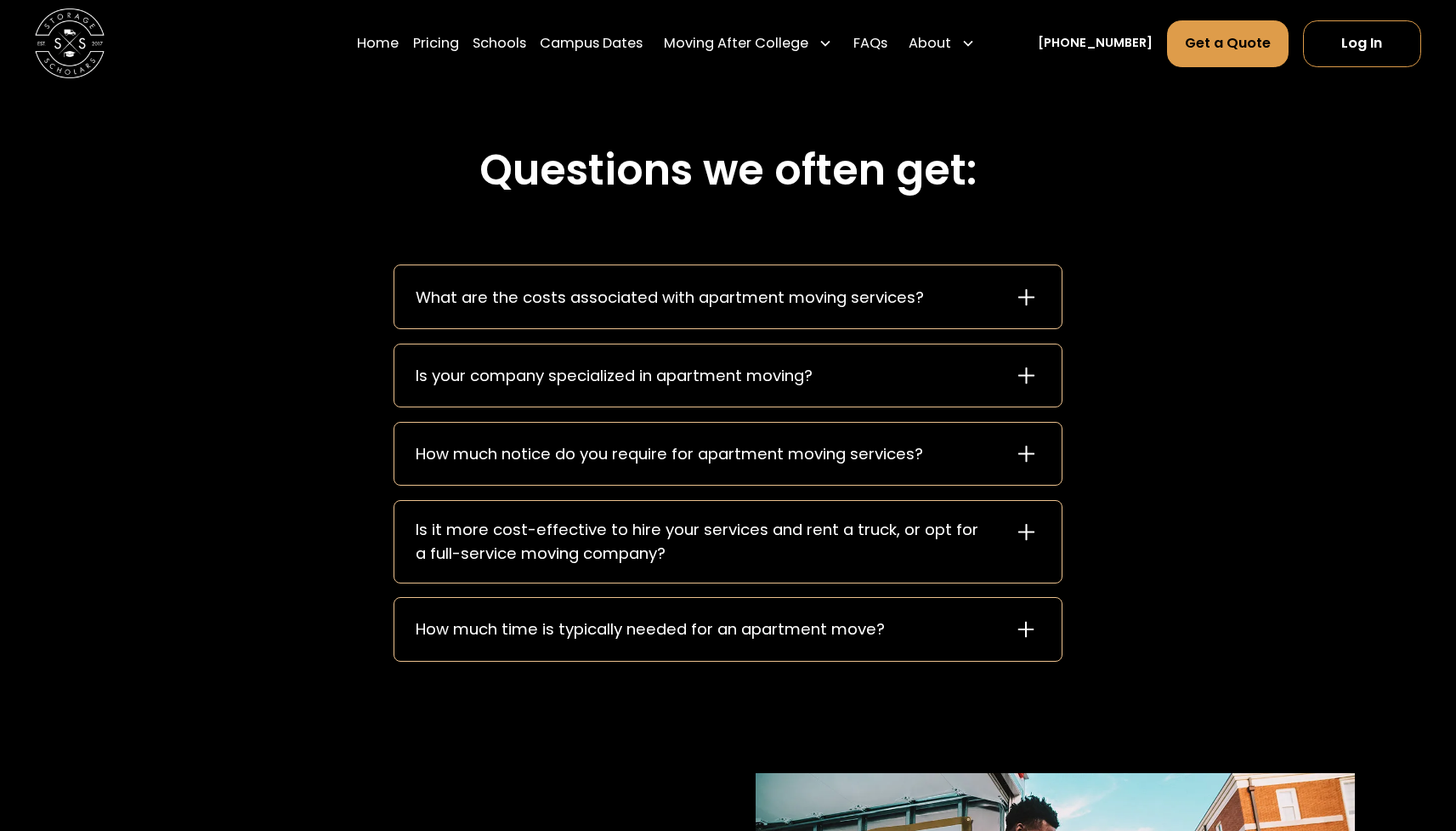
click at [992, 376] on div "Is your company specialized in apartment moving?" at bounding box center [727, 376] width 666 height 62
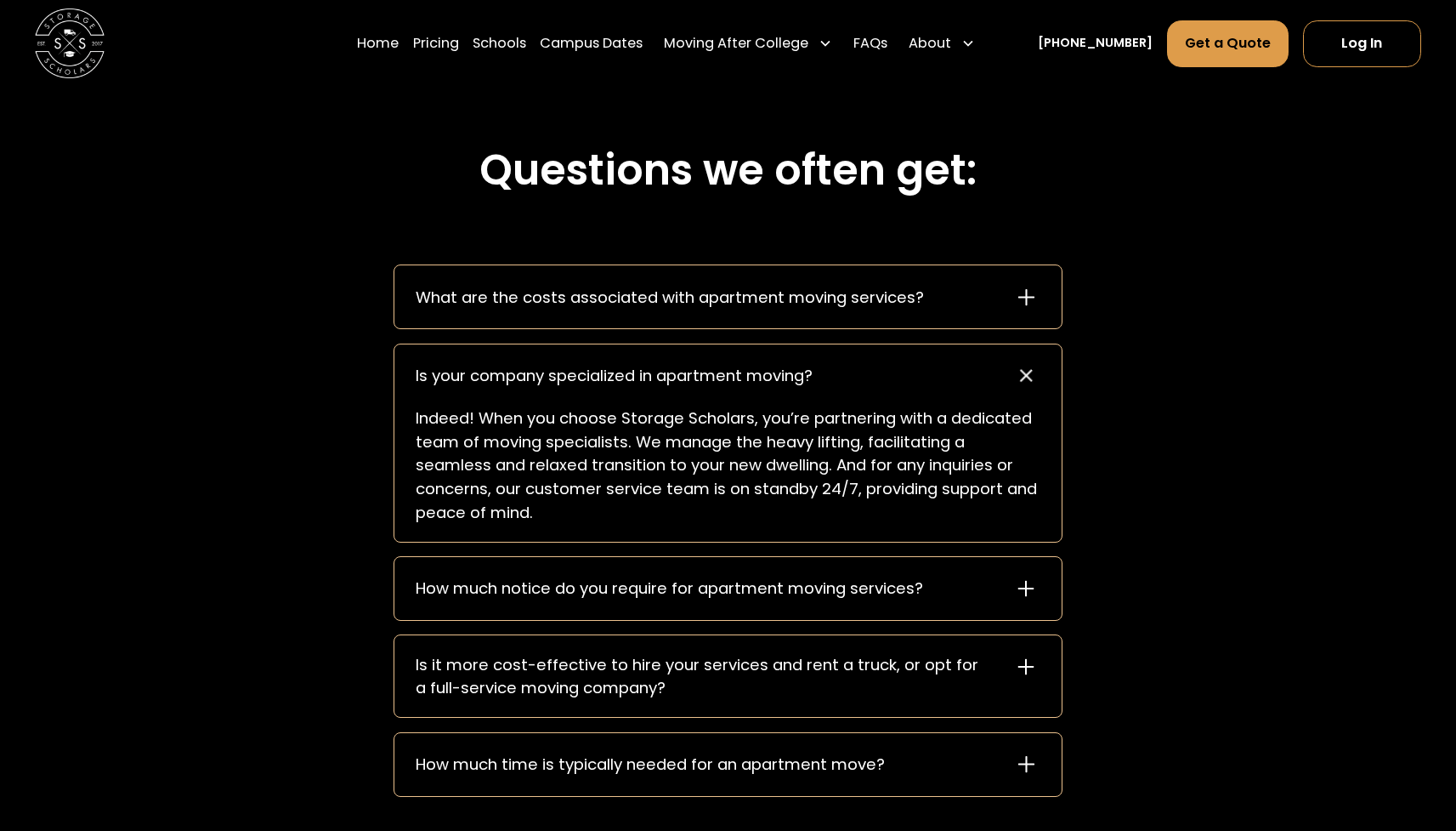
click at [992, 376] on div "Is your company specialized in apartment moving?" at bounding box center [727, 376] width 666 height 62
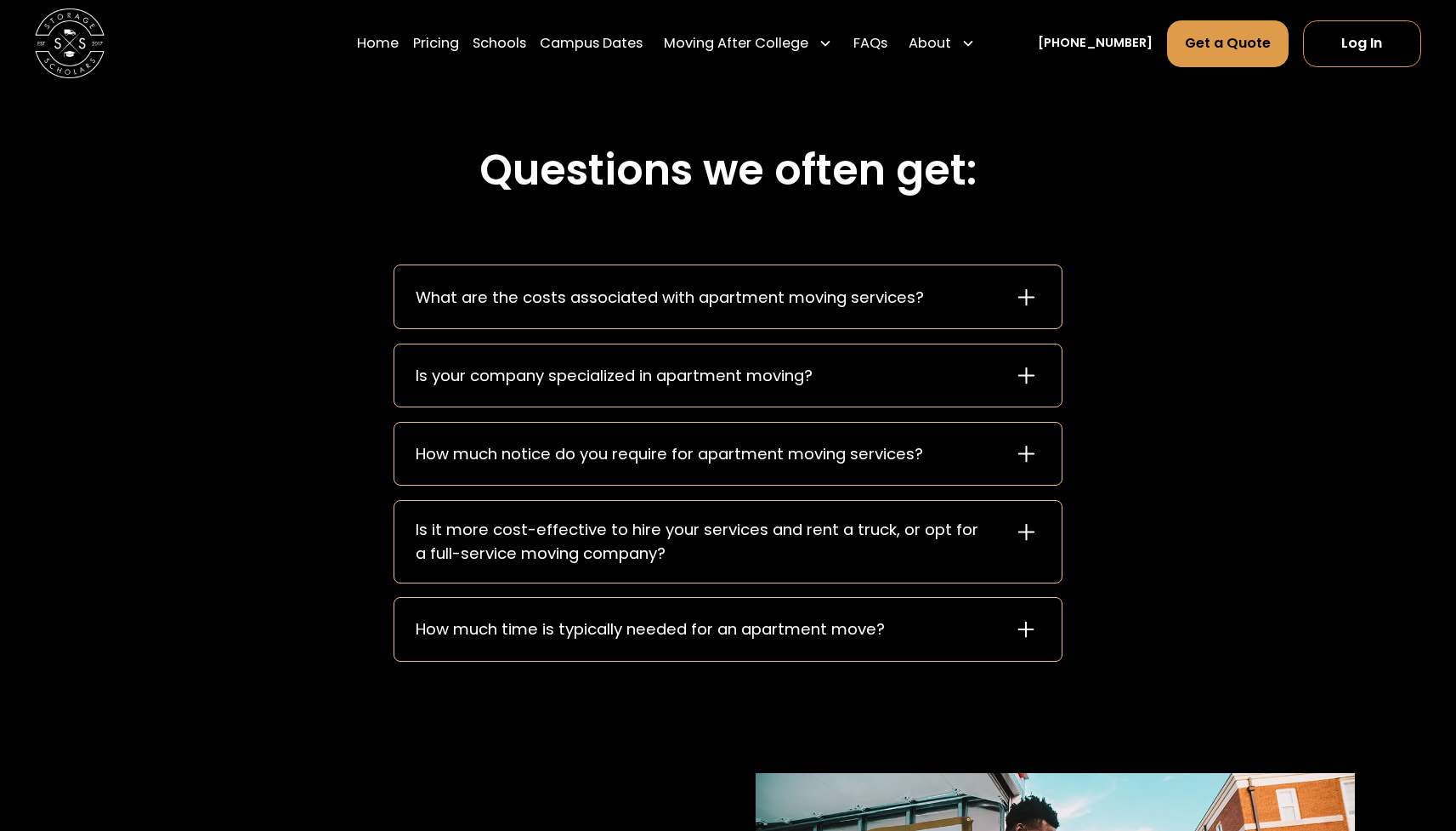
click at [962, 481] on div "How much notice do you require for apartment moving services?" at bounding box center [727, 453] width 666 height 62
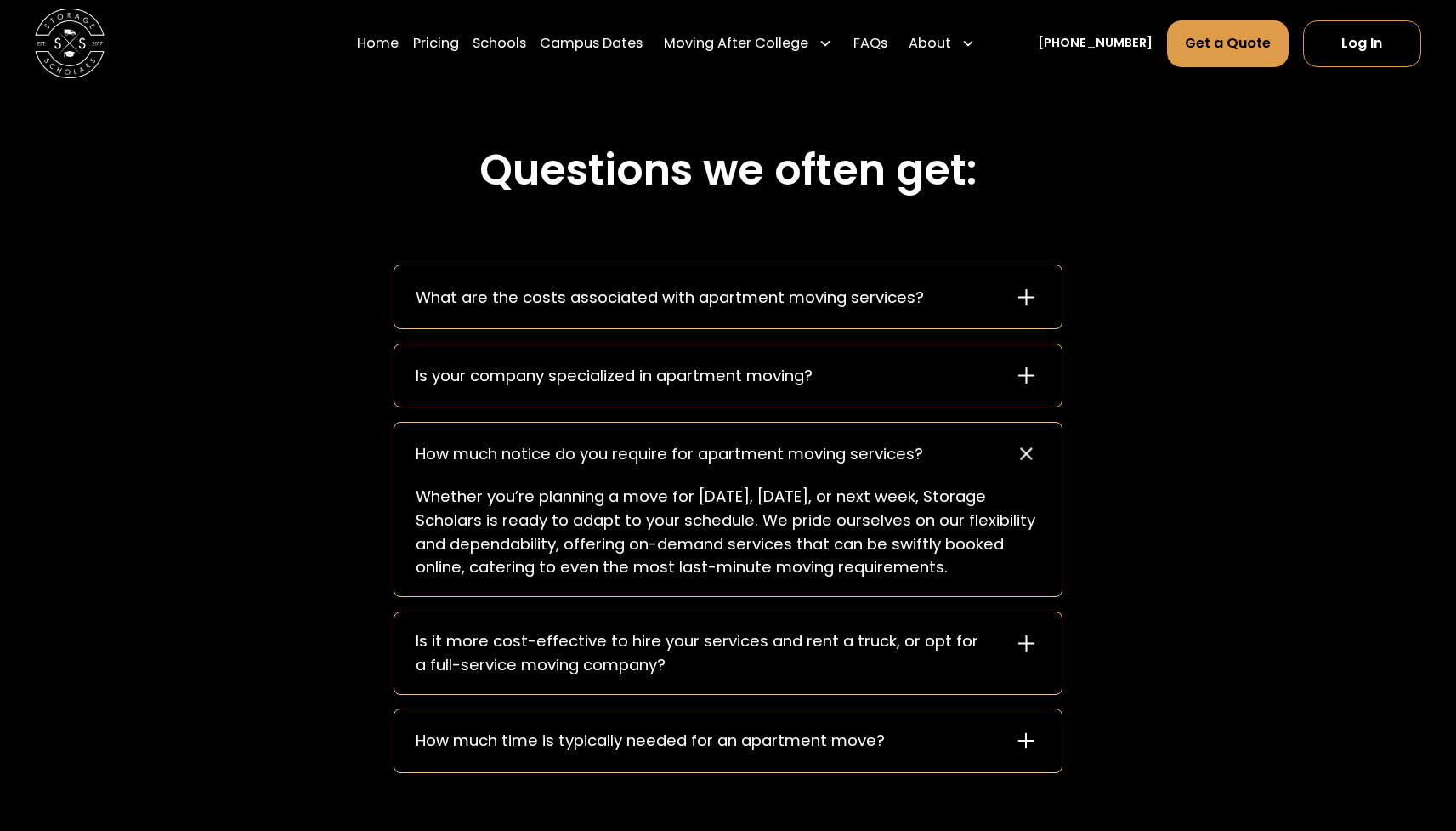
click at [972, 462] on div "How much notice do you require for apartment moving services?" at bounding box center [727, 453] width 666 height 62
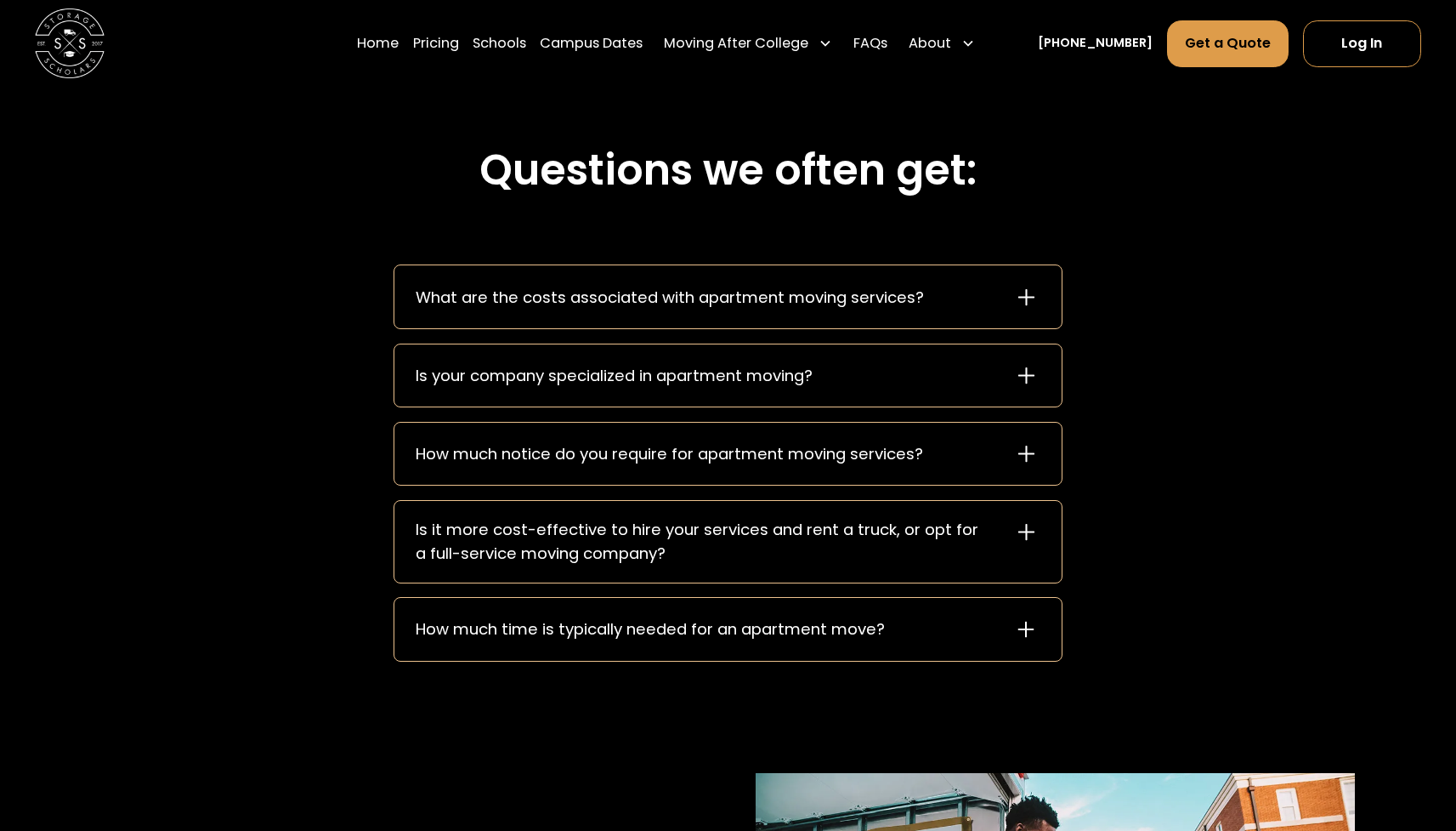
click at [930, 543] on div "Is it more cost-effective to hire your services and rent a truck, or opt for a …" at bounding box center [704, 541] width 576 height 46
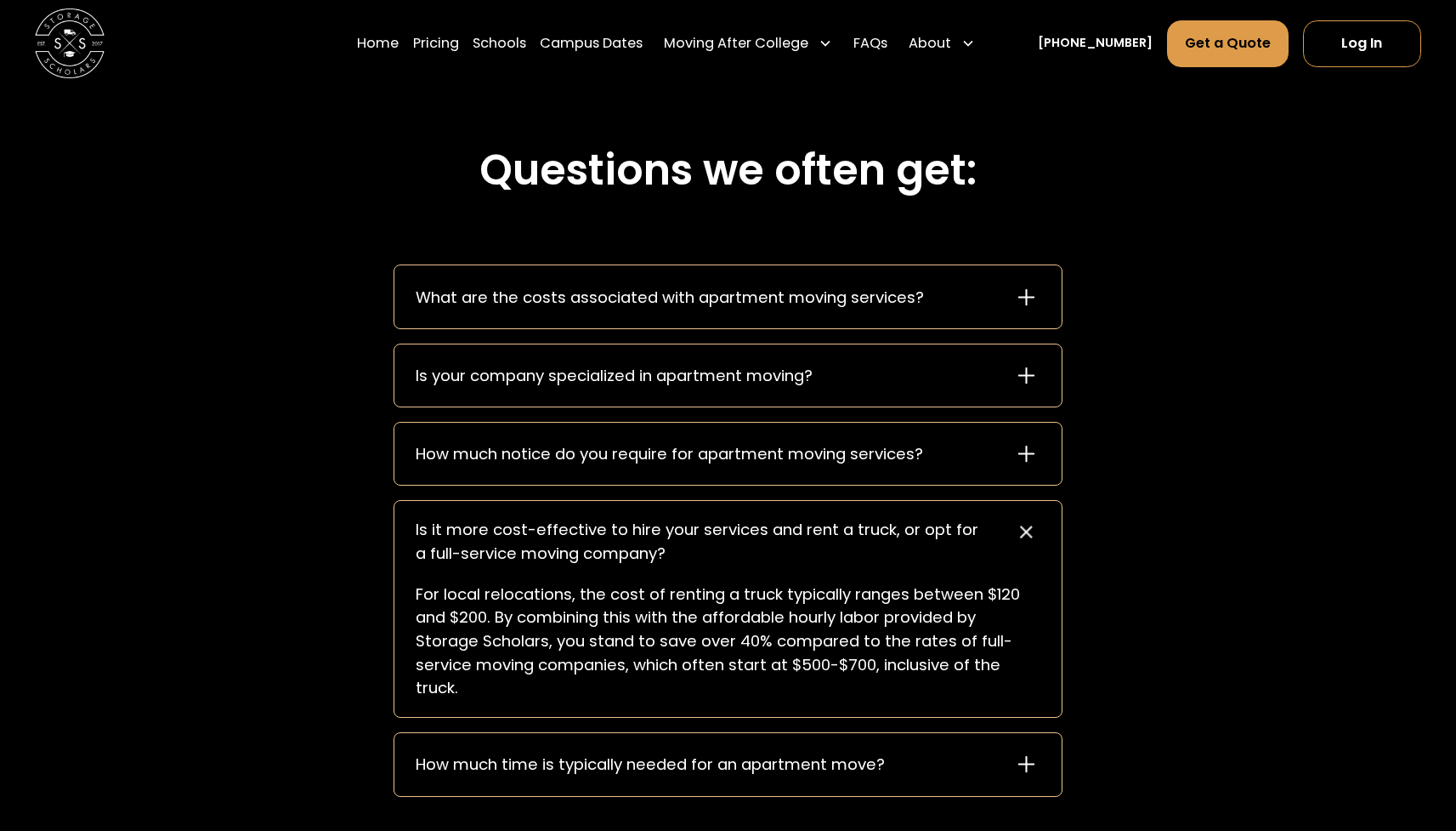
click at [930, 543] on div "Is it more cost-effective to hire your services and rent a truck, or opt for a …" at bounding box center [704, 541] width 576 height 46
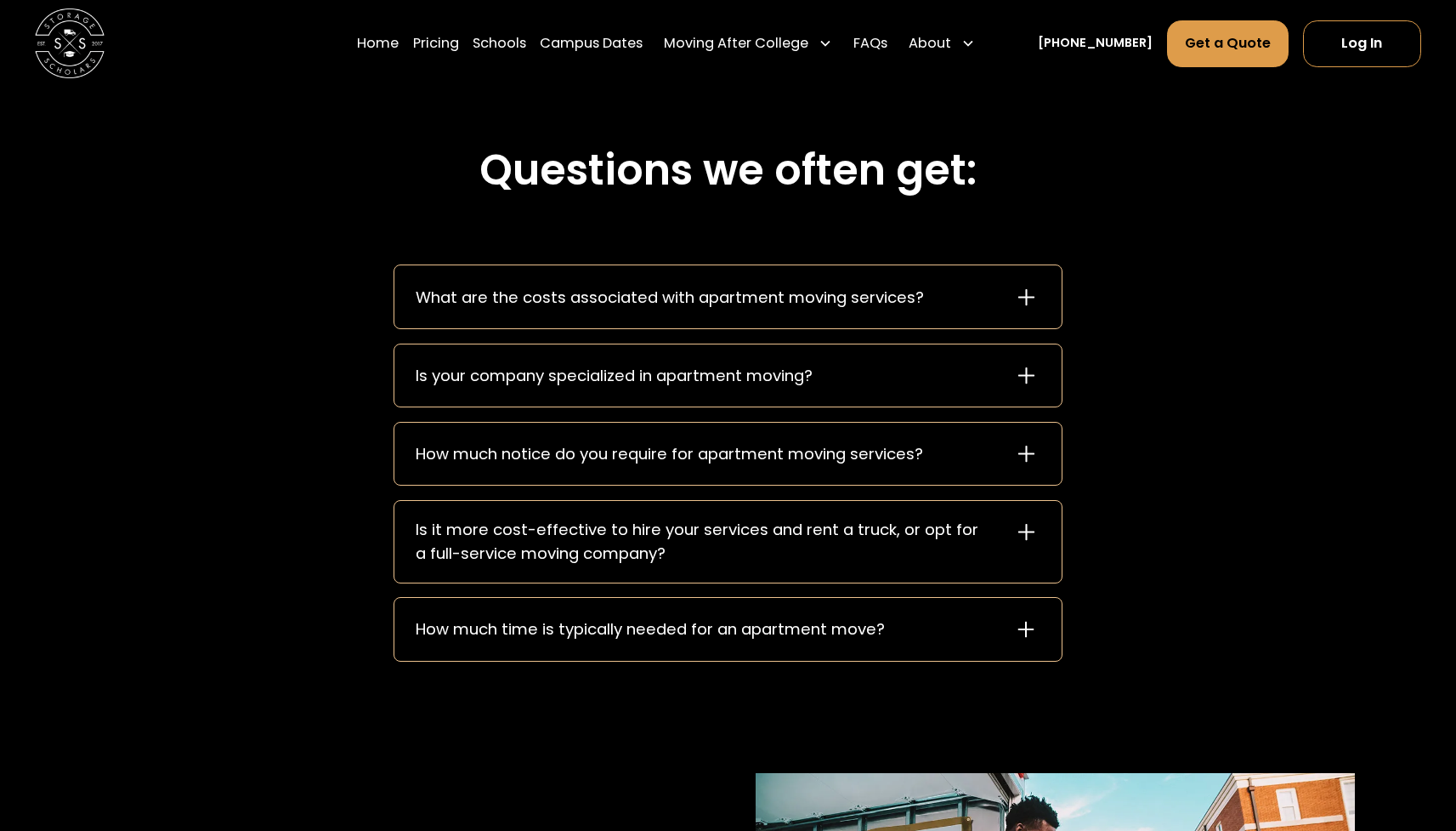
click at [905, 619] on div "How much time is typically needed for an apartment move?" at bounding box center [727, 629] width 666 height 62
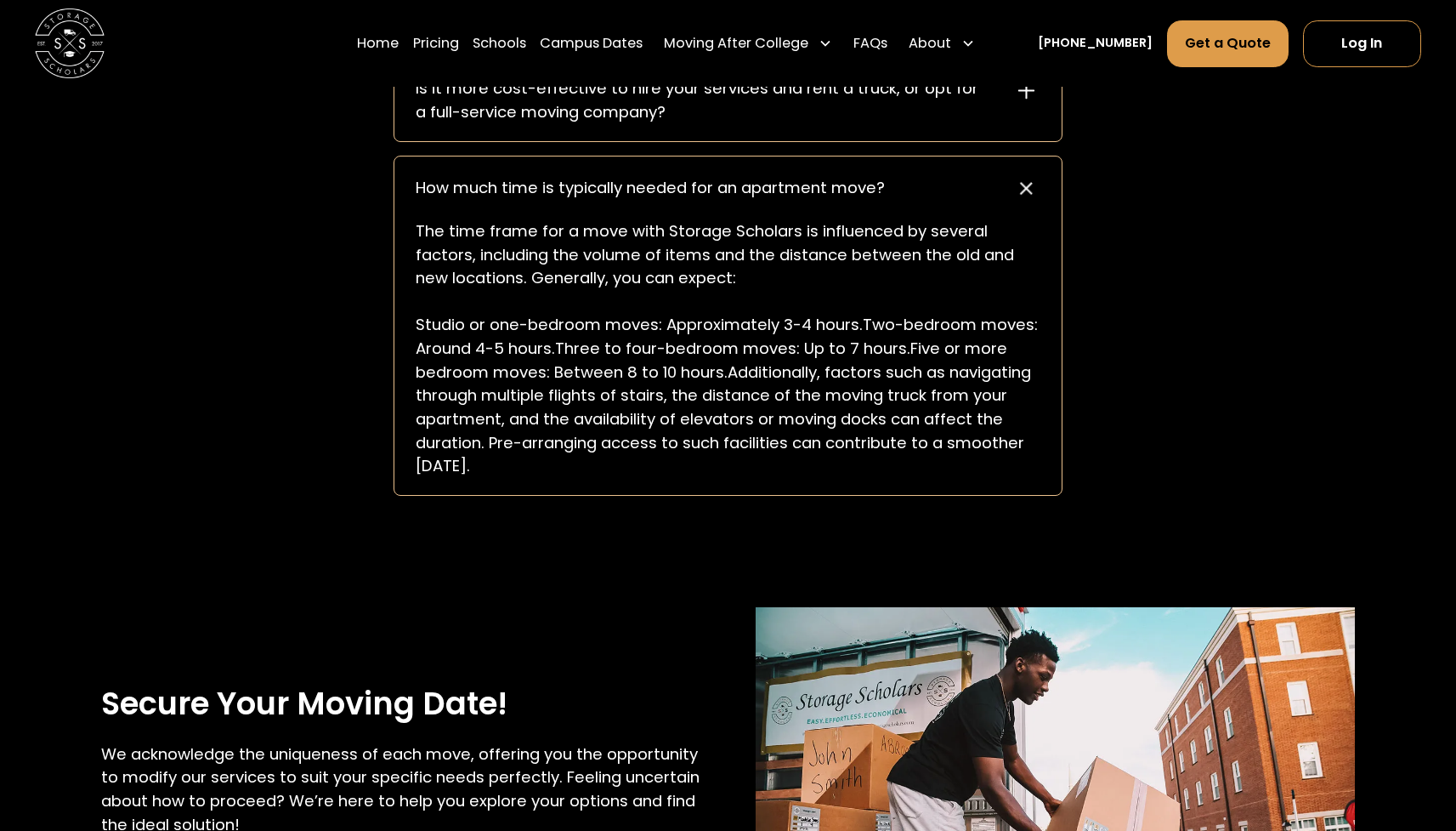
scroll to position [2885, 0]
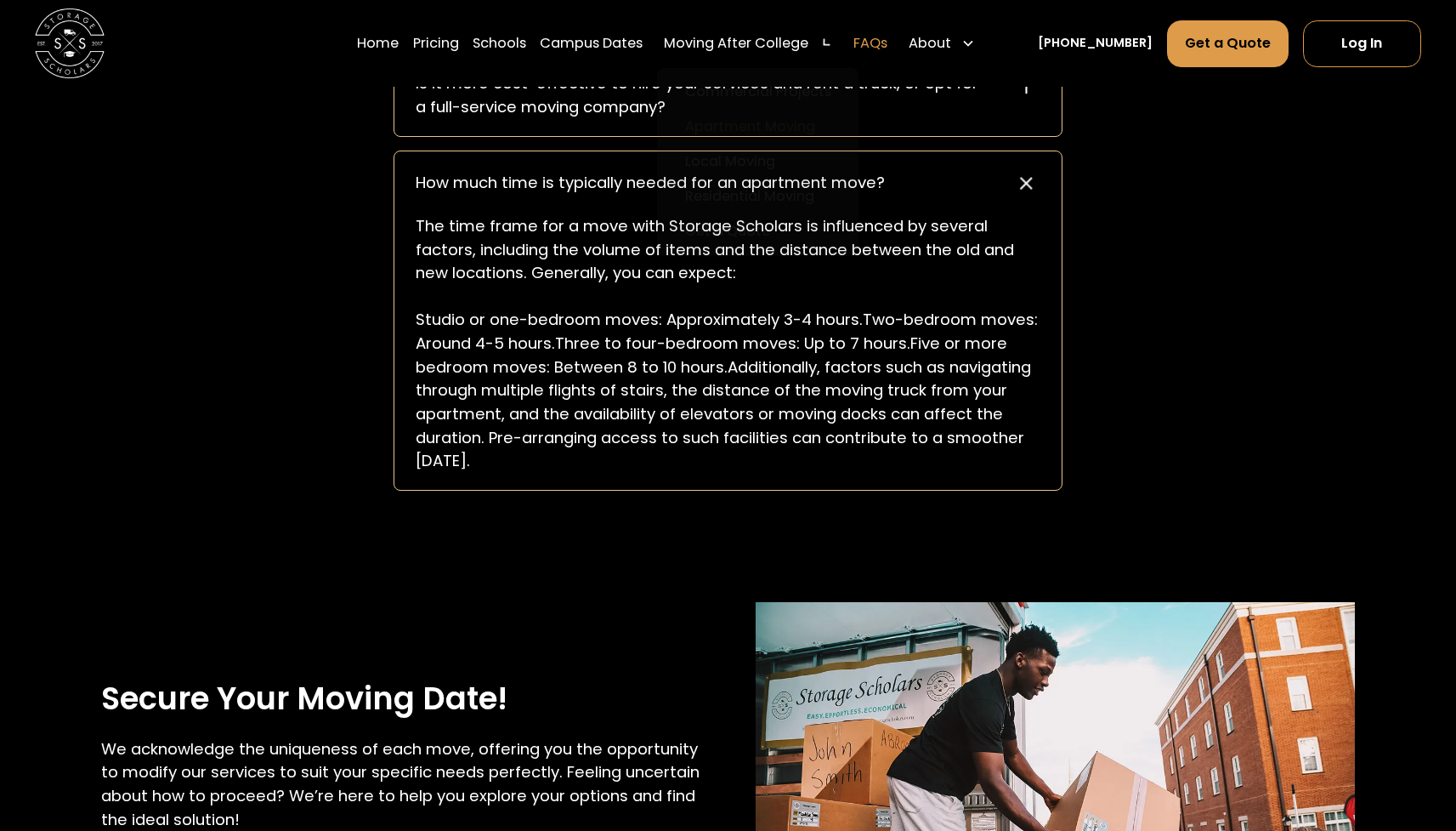
click at [888, 41] on link "FAQs" at bounding box center [870, 44] width 34 height 48
